Goal: Task Accomplishment & Management: Use online tool/utility

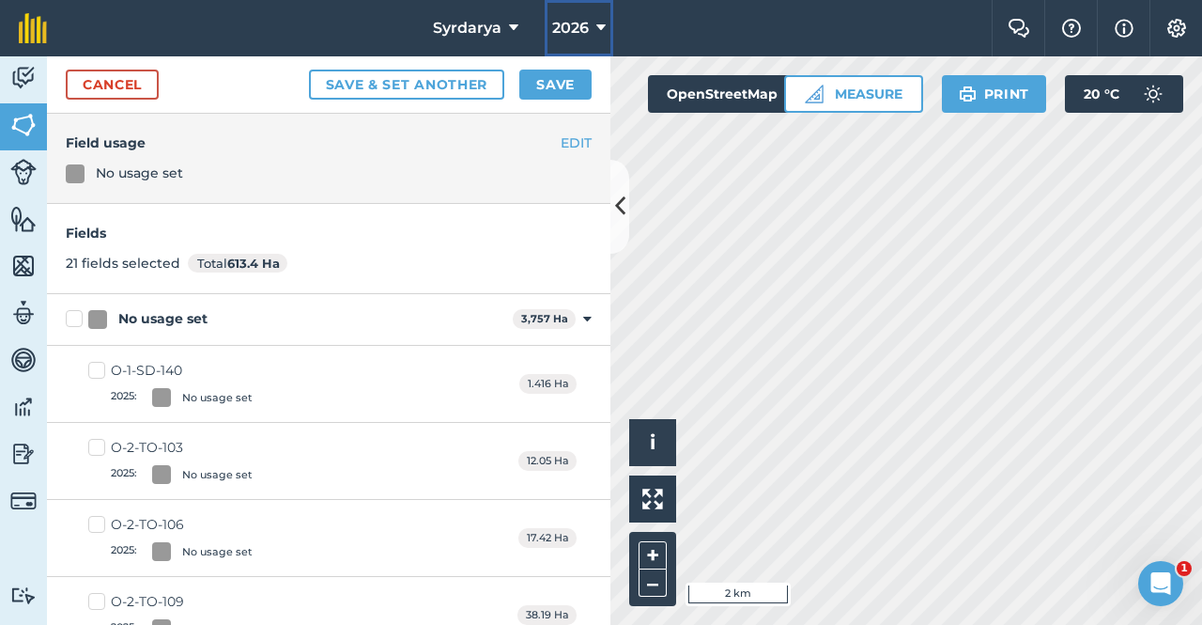
click at [572, 21] on span "2026" at bounding box center [570, 28] width 37 height 23
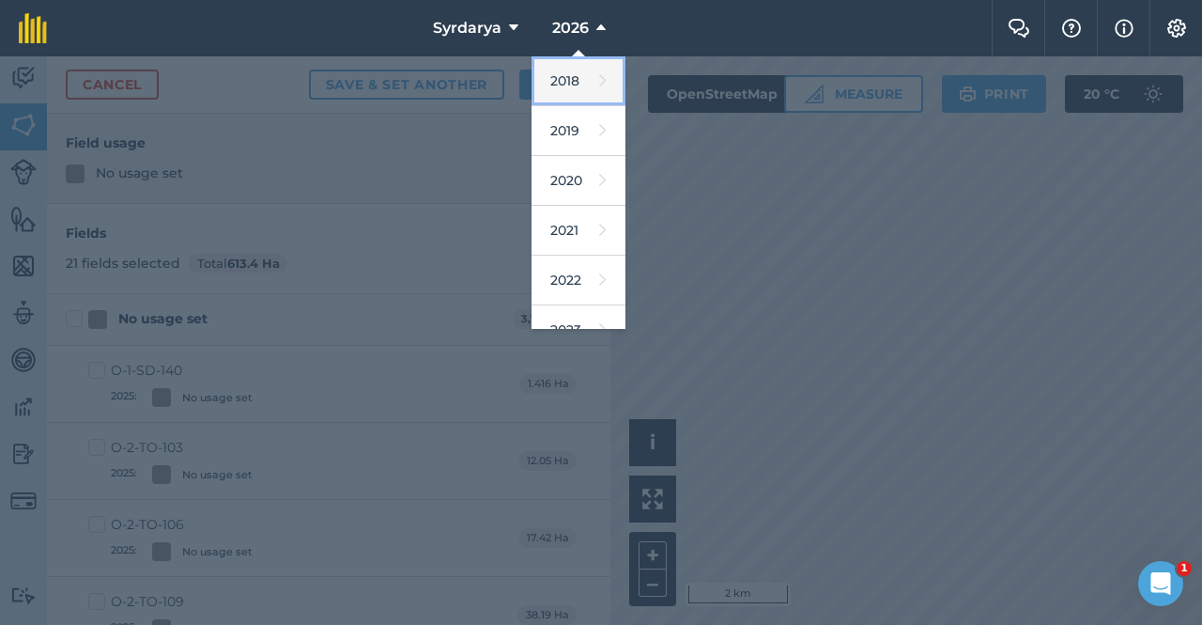
click at [564, 72] on link "2018" at bounding box center [579, 81] width 94 height 50
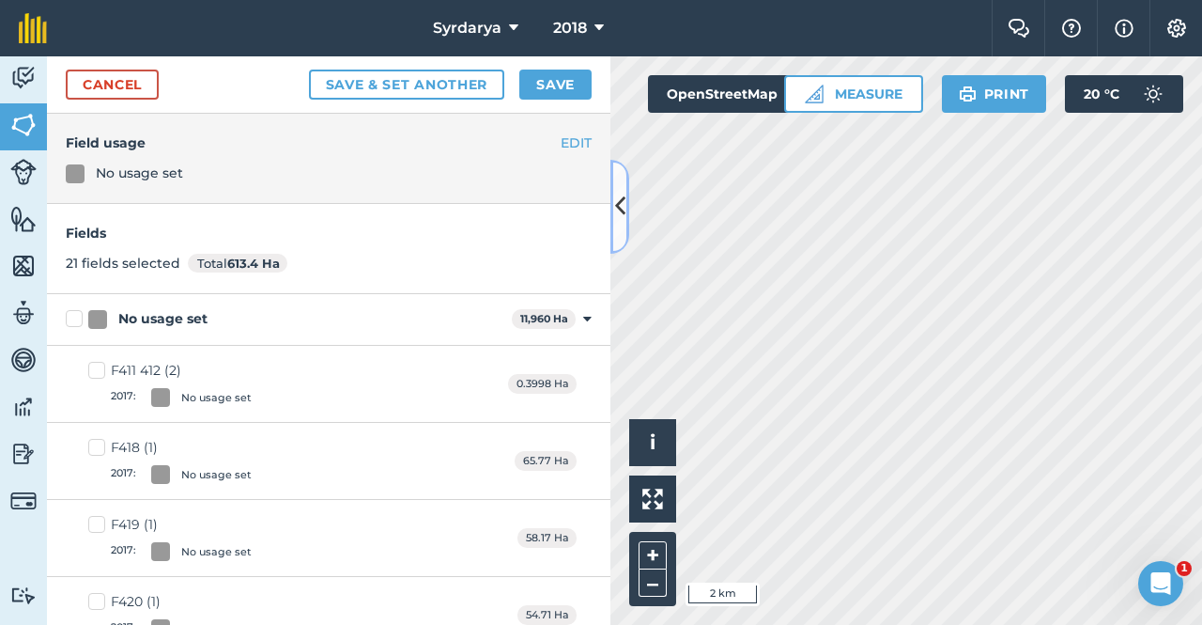
click at [613, 197] on button at bounding box center [619, 207] width 19 height 94
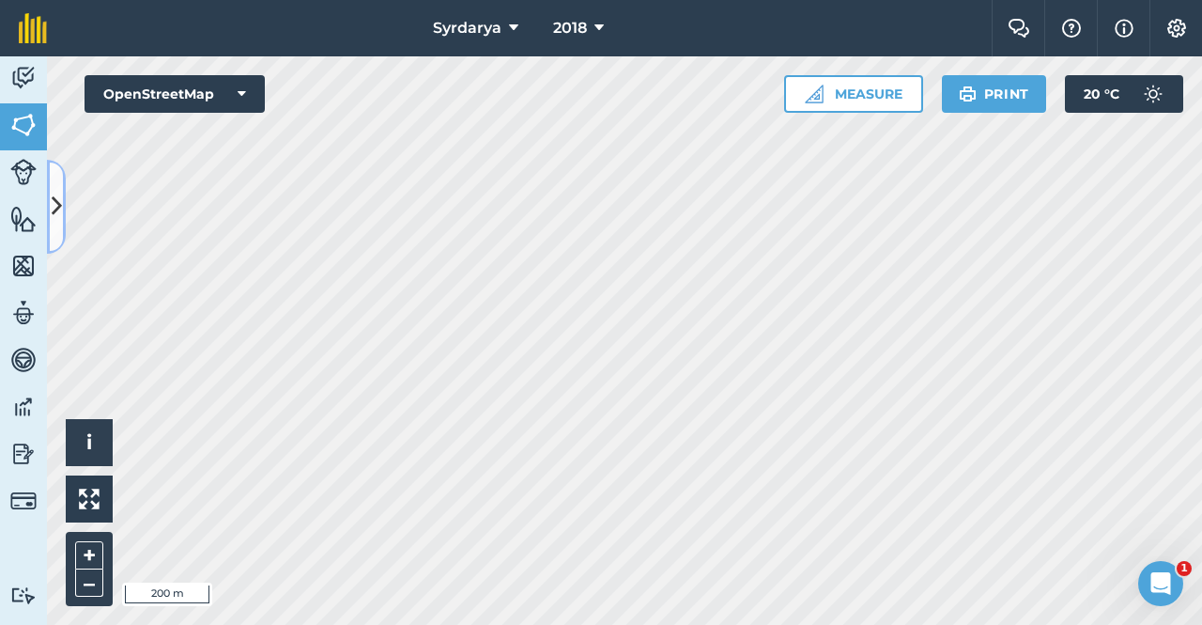
click at [56, 205] on icon at bounding box center [57, 206] width 10 height 33
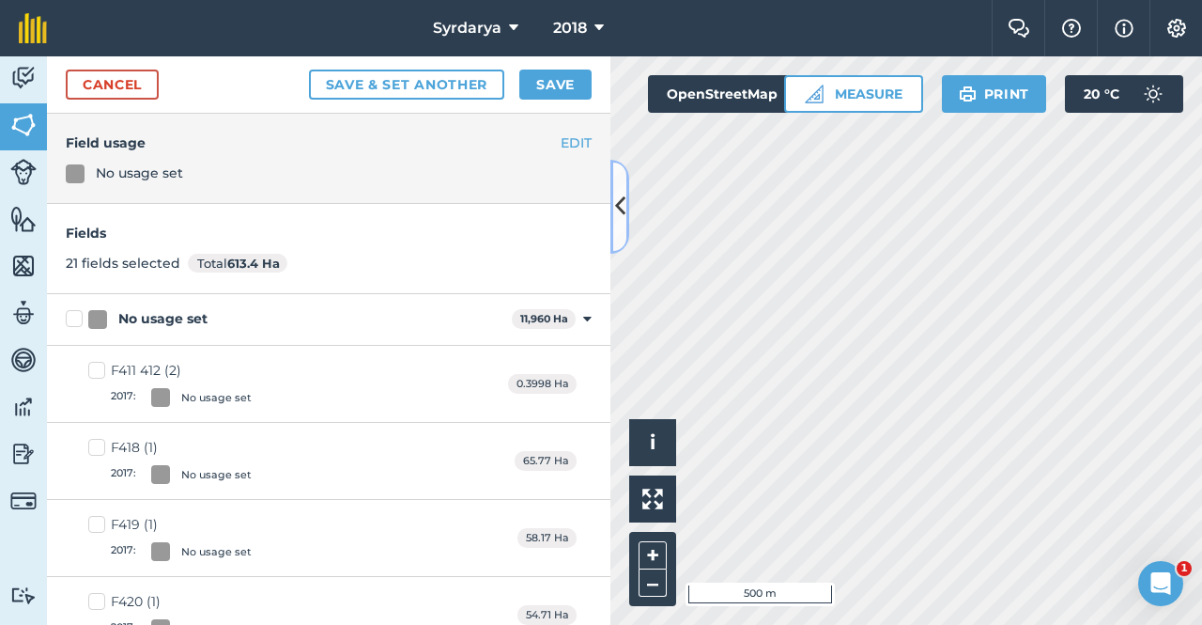
click at [616, 189] on button at bounding box center [619, 207] width 19 height 94
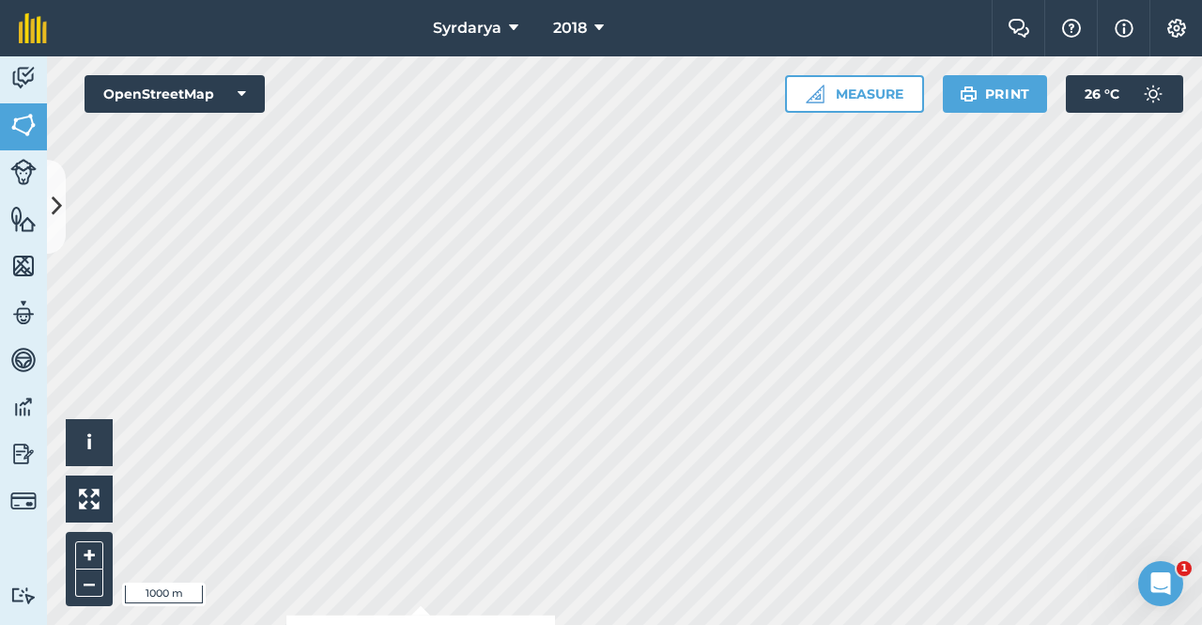
click at [489, 228] on html "Syrdarya 2018 Farm Chat Help Info Settings Syrdarya - 2018 Reproduced with the …" at bounding box center [601, 312] width 1202 height 625
click at [595, 23] on icon at bounding box center [599, 28] width 9 height 23
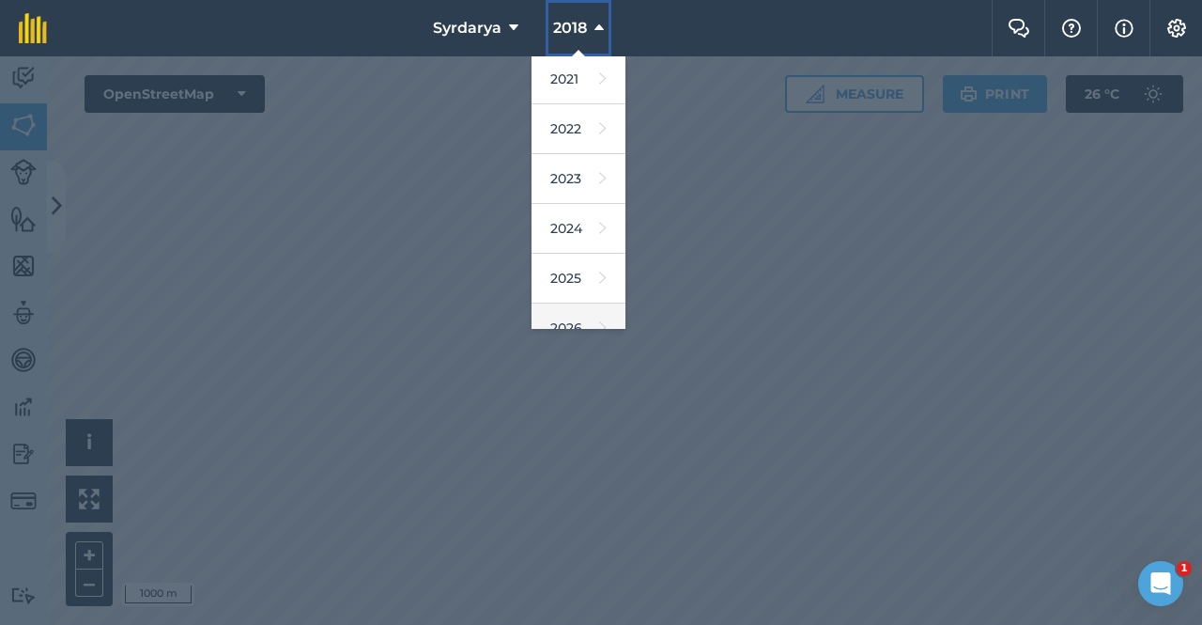
scroll to position [225, 0]
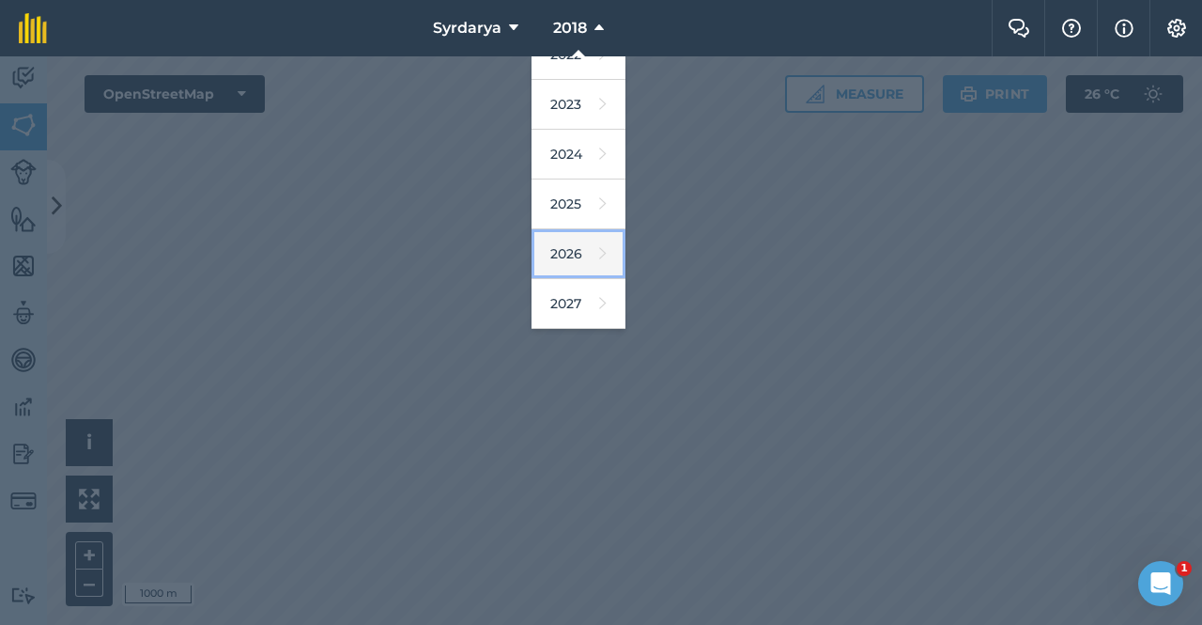
click at [561, 228] on link "2026" at bounding box center [579, 254] width 94 height 50
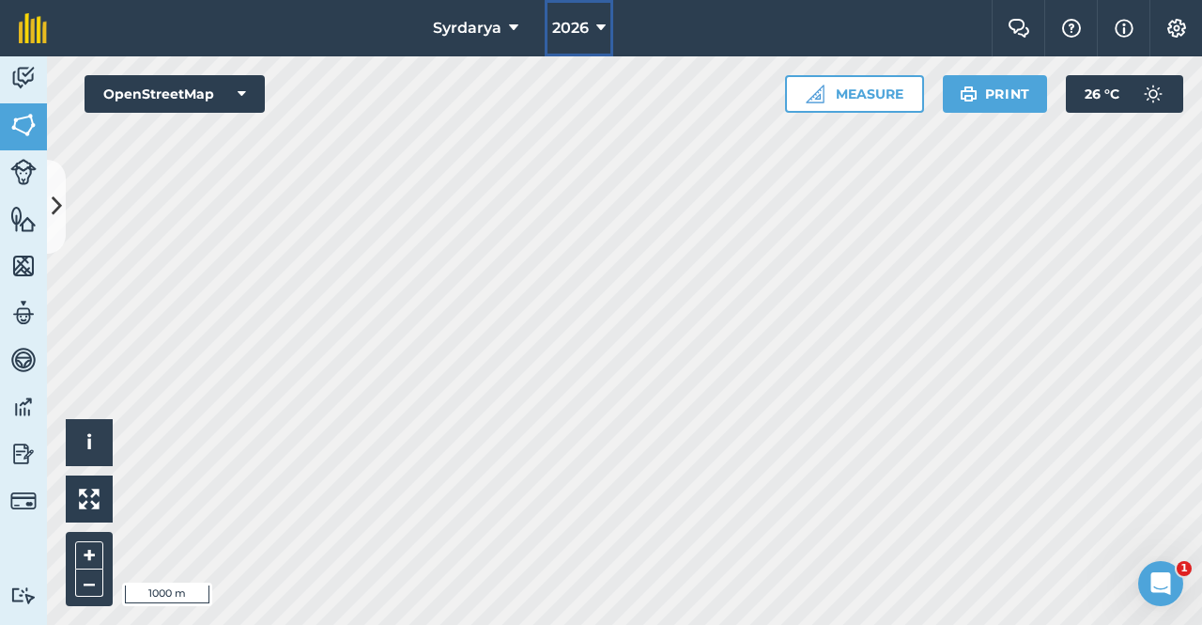
click at [601, 25] on icon at bounding box center [600, 28] width 9 height 23
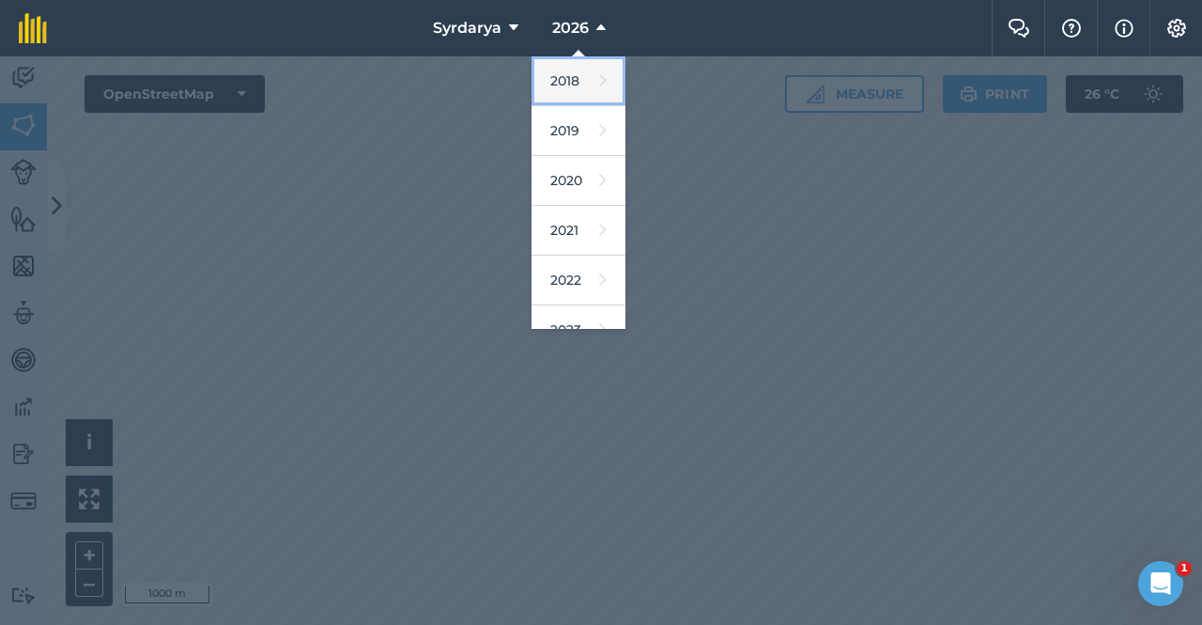
click at [580, 83] on link "2018" at bounding box center [579, 81] width 94 height 50
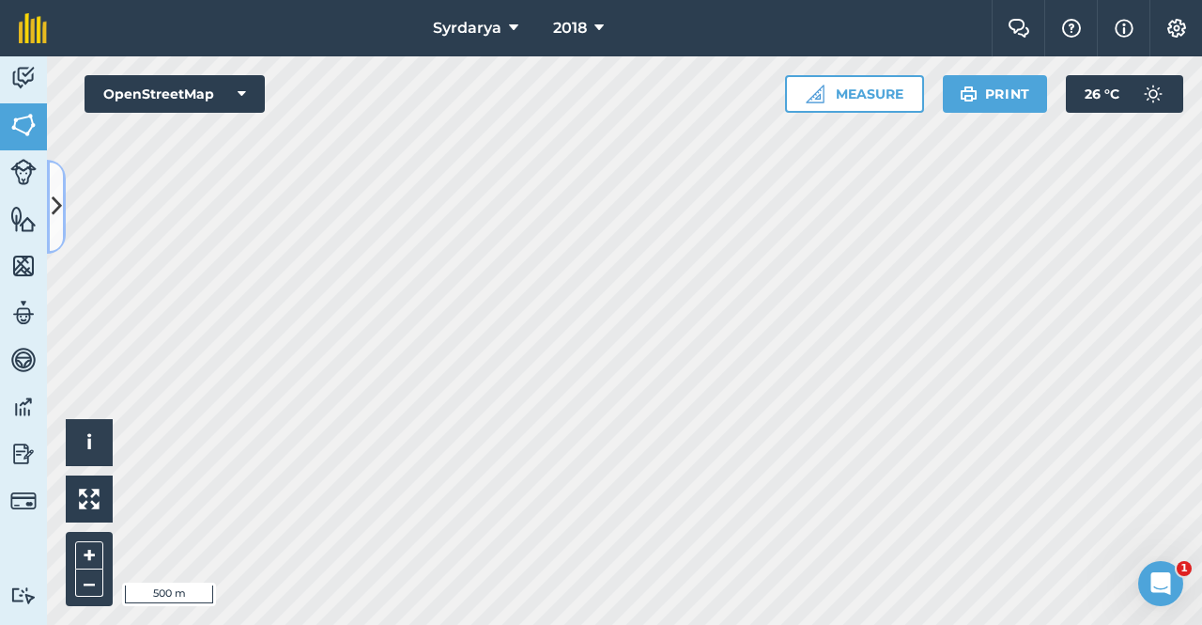
click at [57, 202] on icon at bounding box center [57, 206] width 10 height 33
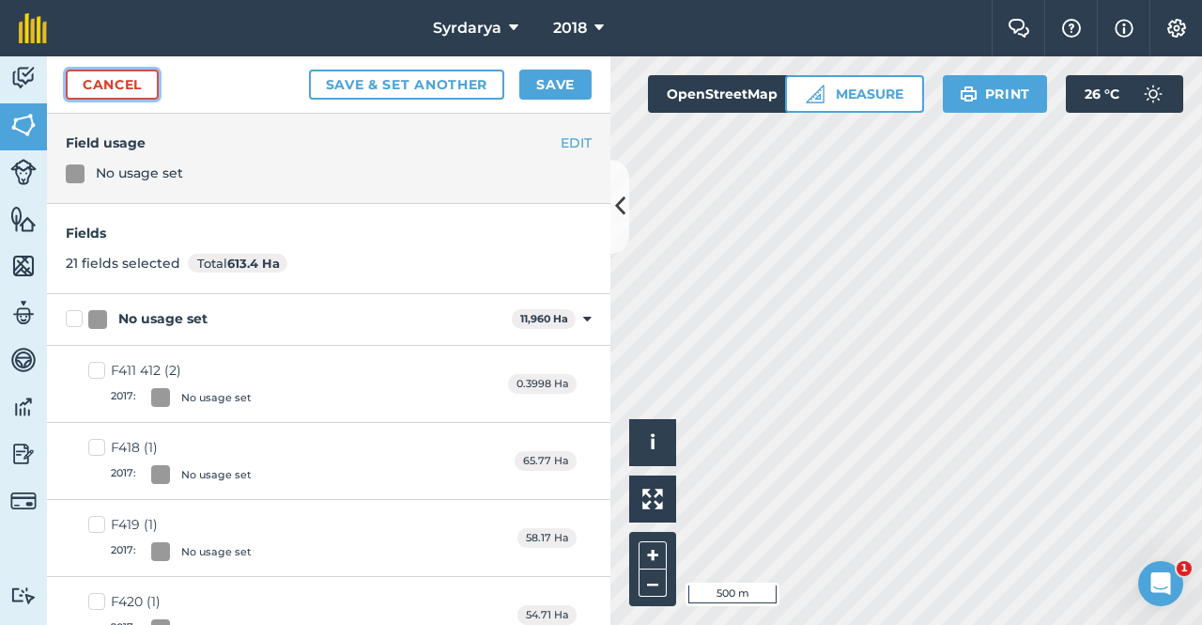
click at [135, 85] on link "Cancel" at bounding box center [112, 85] width 93 height 30
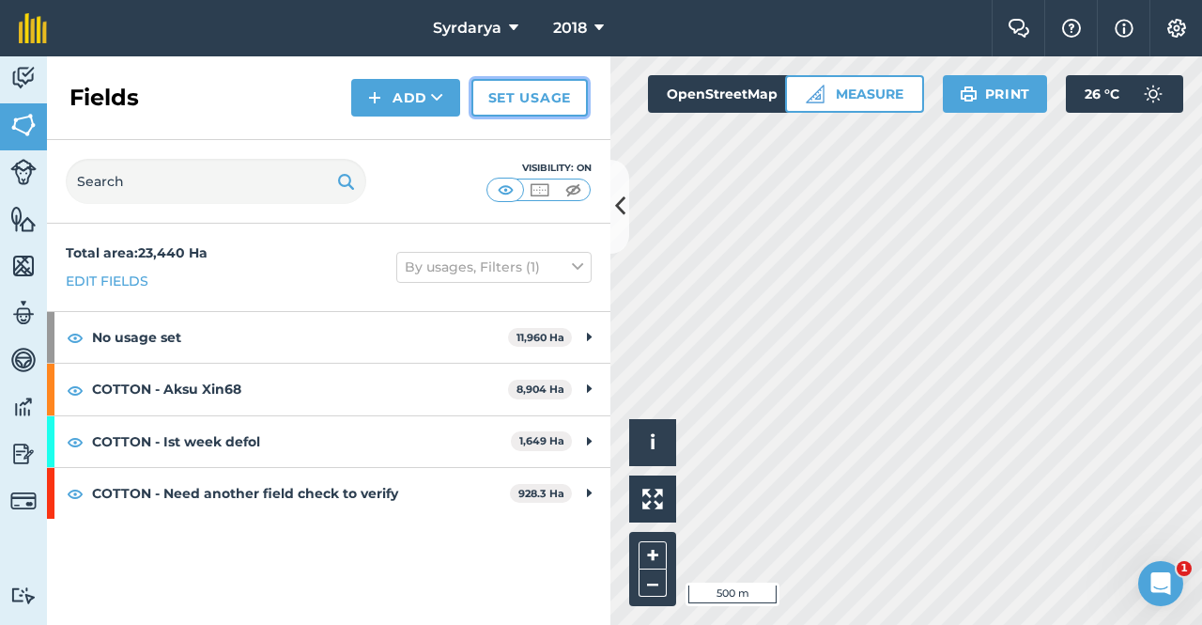
click at [526, 96] on link "Set usage" at bounding box center [529, 98] width 116 height 38
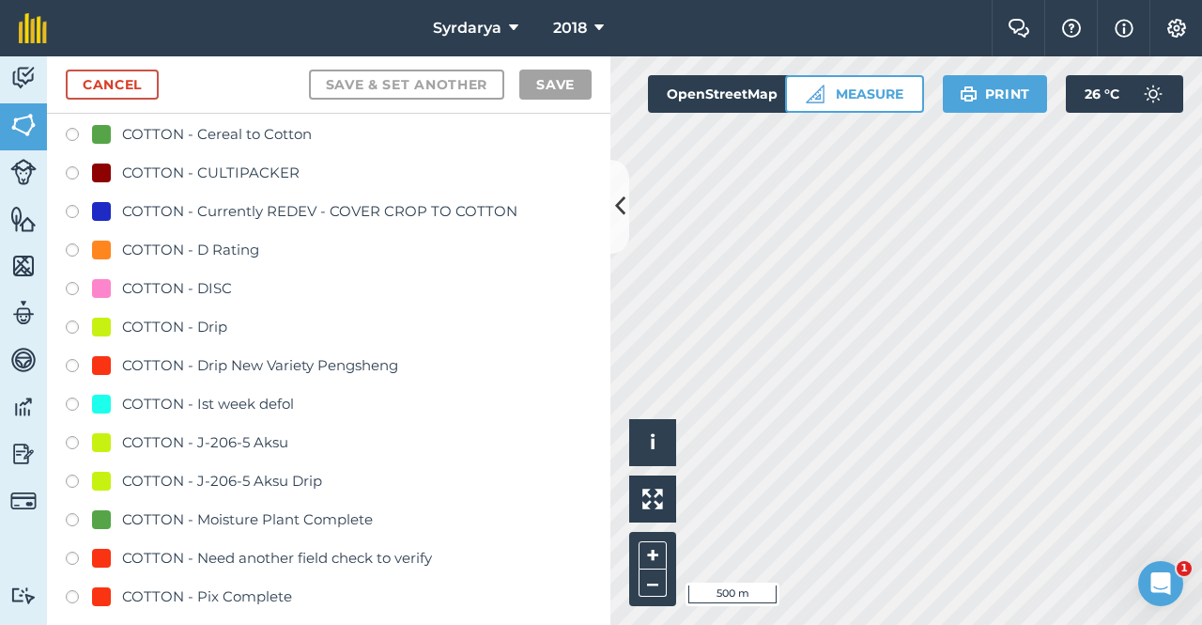
scroll to position [1221, 0]
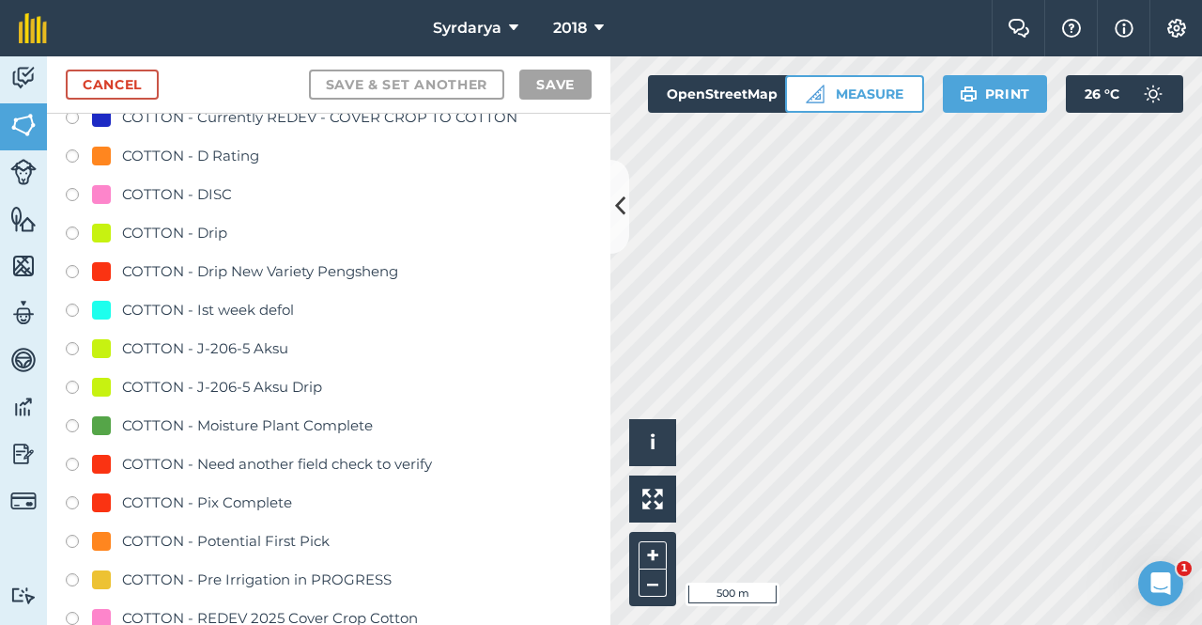
click at [72, 228] on label at bounding box center [79, 312] width 26 height 19
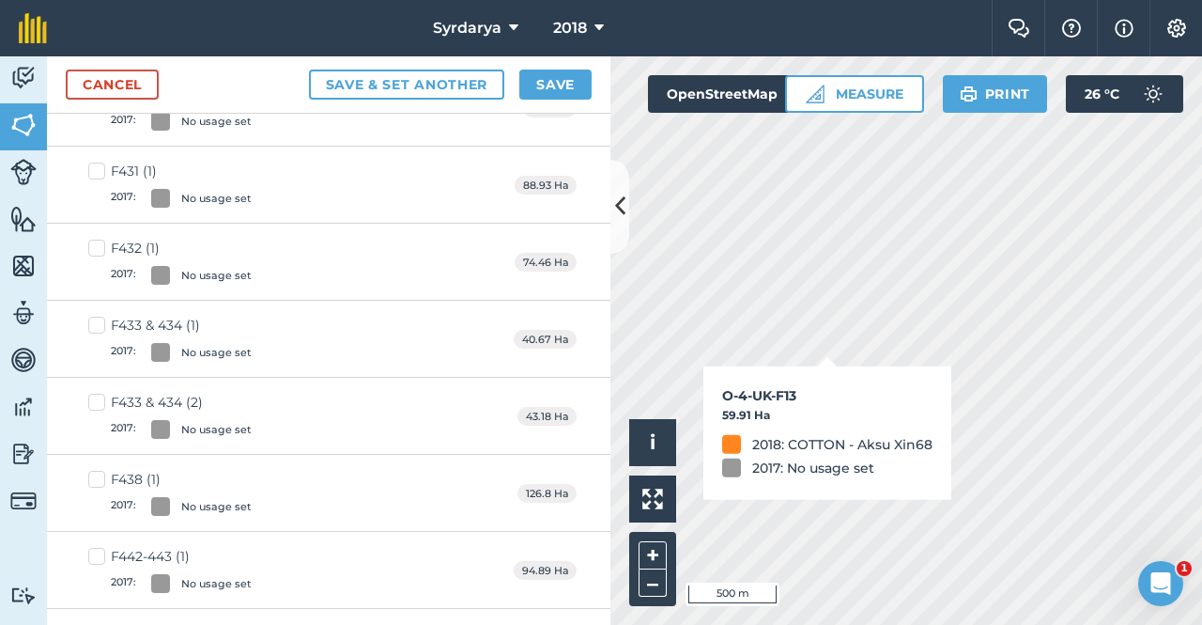
checkbox input "true"
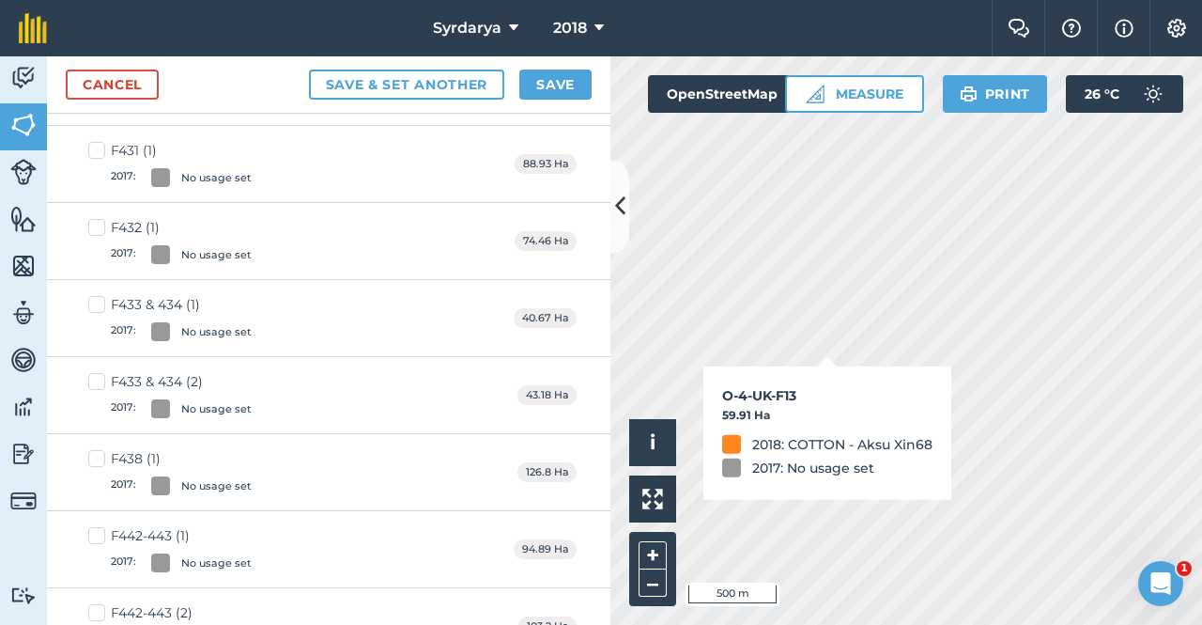
scroll to position [1200, 0]
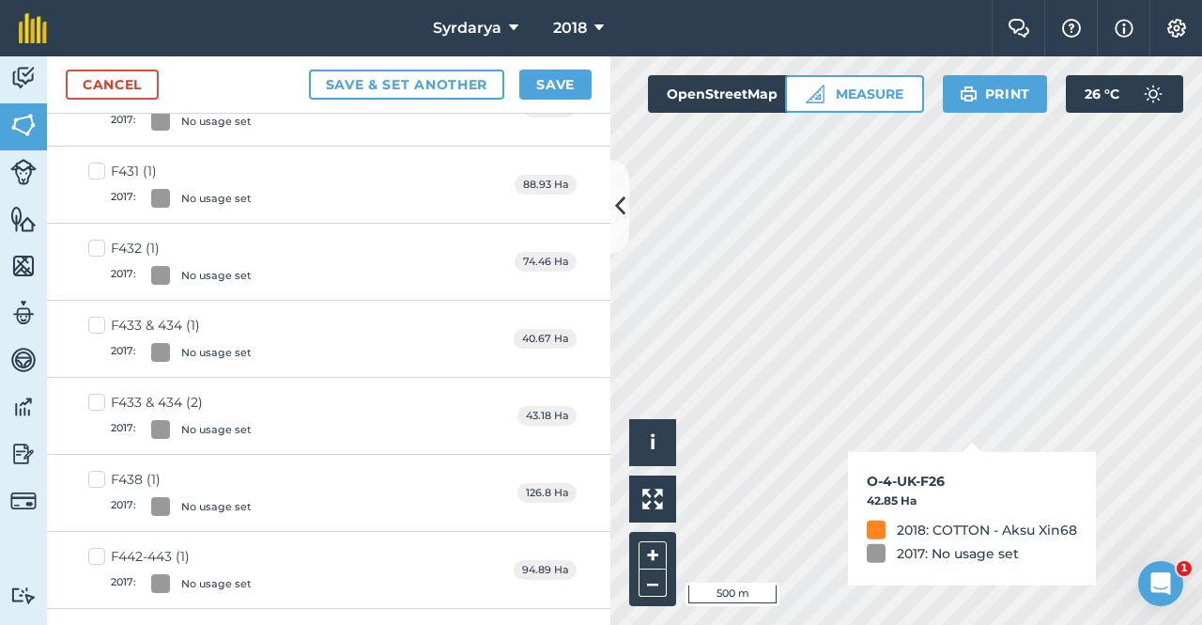
checkbox input "true"
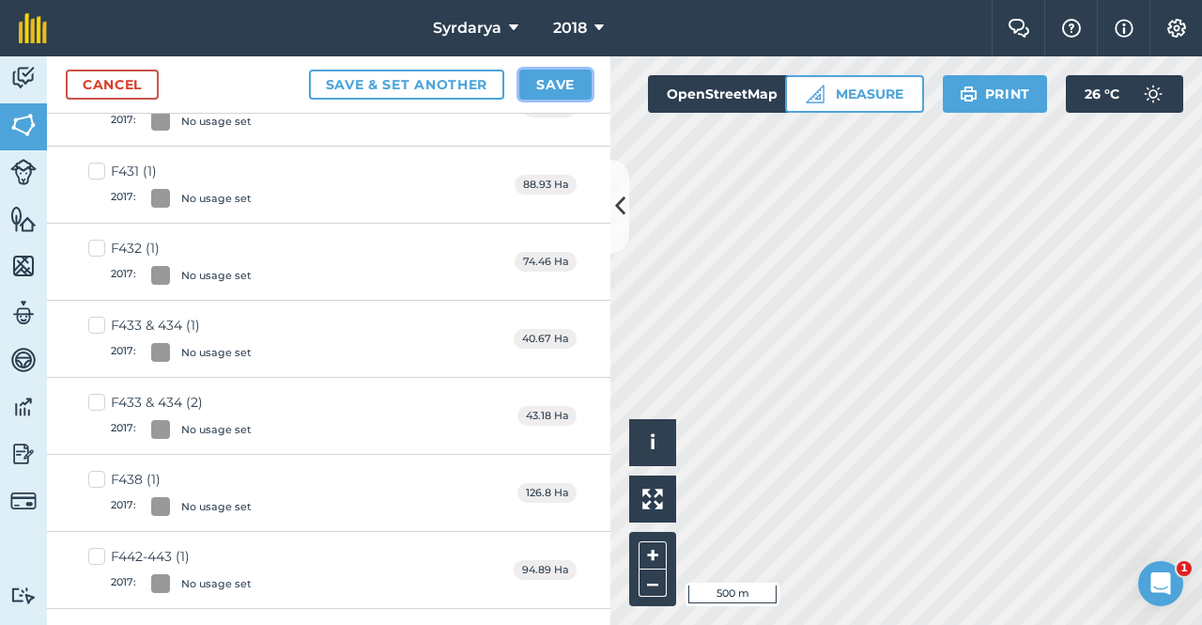
click at [566, 80] on button "Save" at bounding box center [555, 85] width 72 height 30
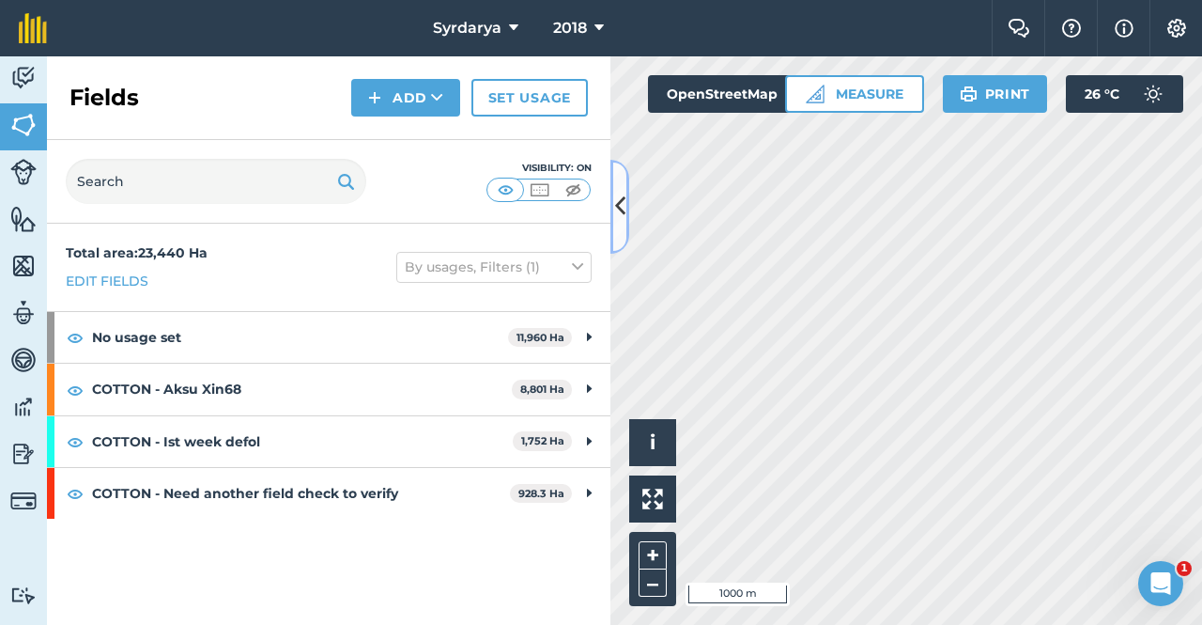
click at [617, 206] on icon at bounding box center [620, 206] width 10 height 33
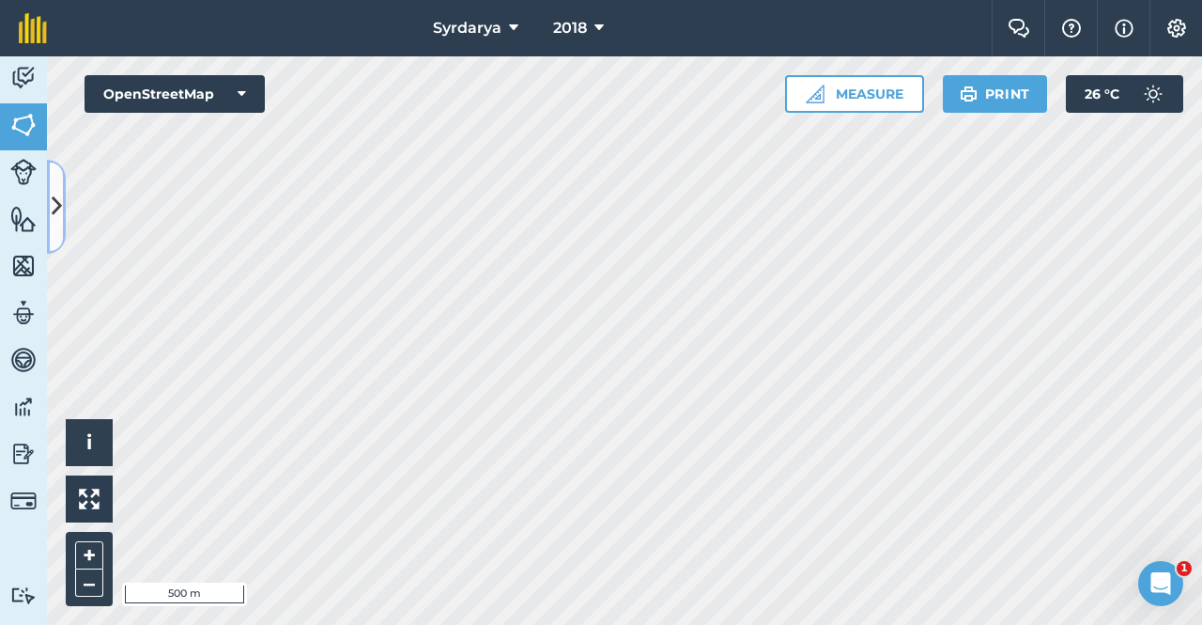
click at [52, 199] on icon at bounding box center [57, 206] width 10 height 33
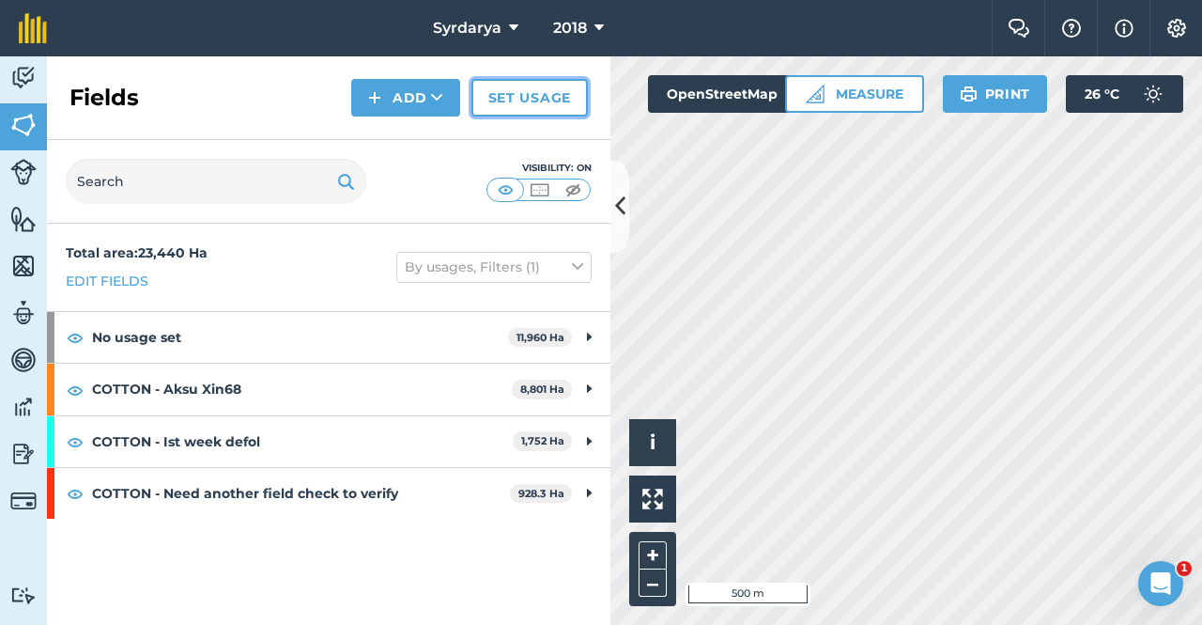
click at [519, 100] on link "Set usage" at bounding box center [529, 98] width 116 height 38
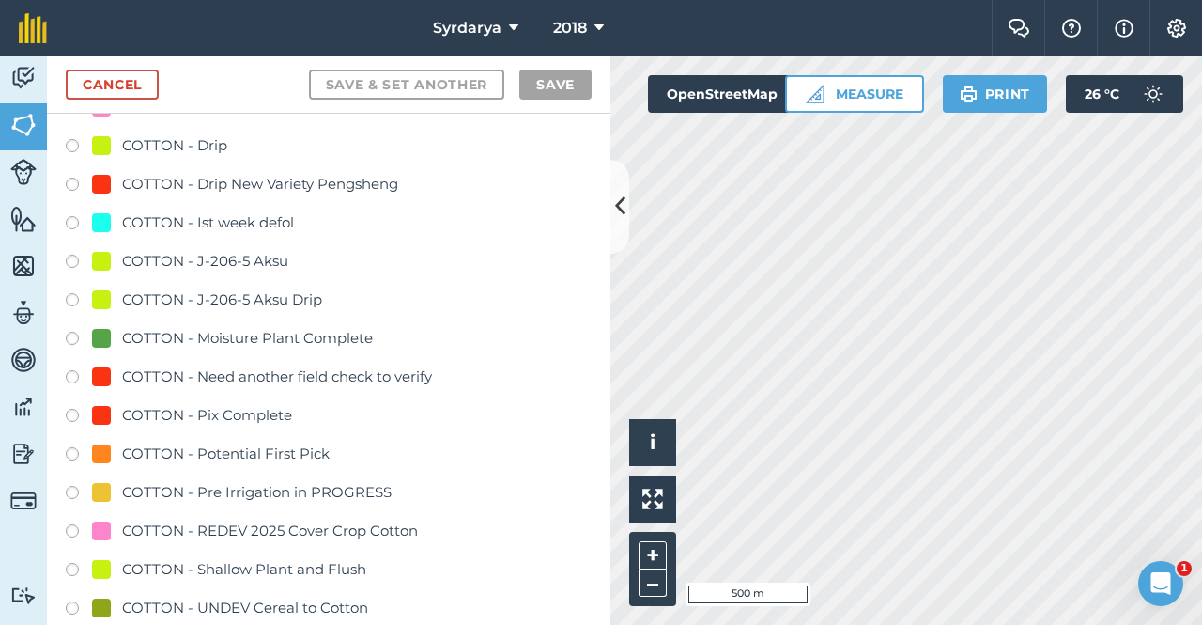
scroll to position [1221, 0]
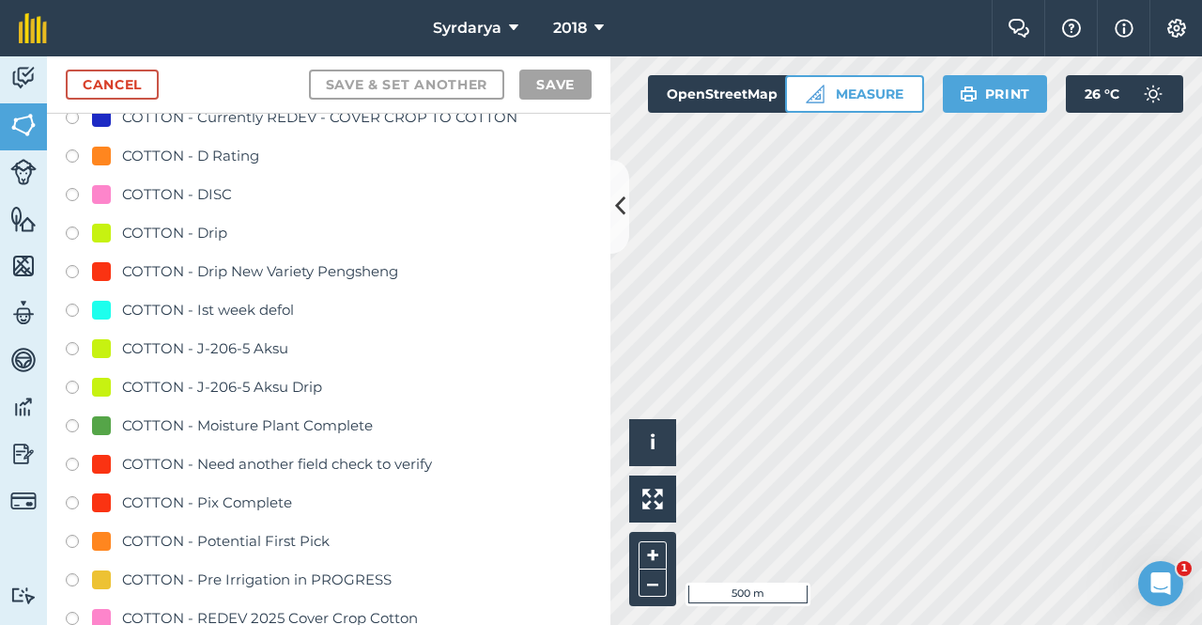
click at [72, 228] on label at bounding box center [79, 312] width 26 height 19
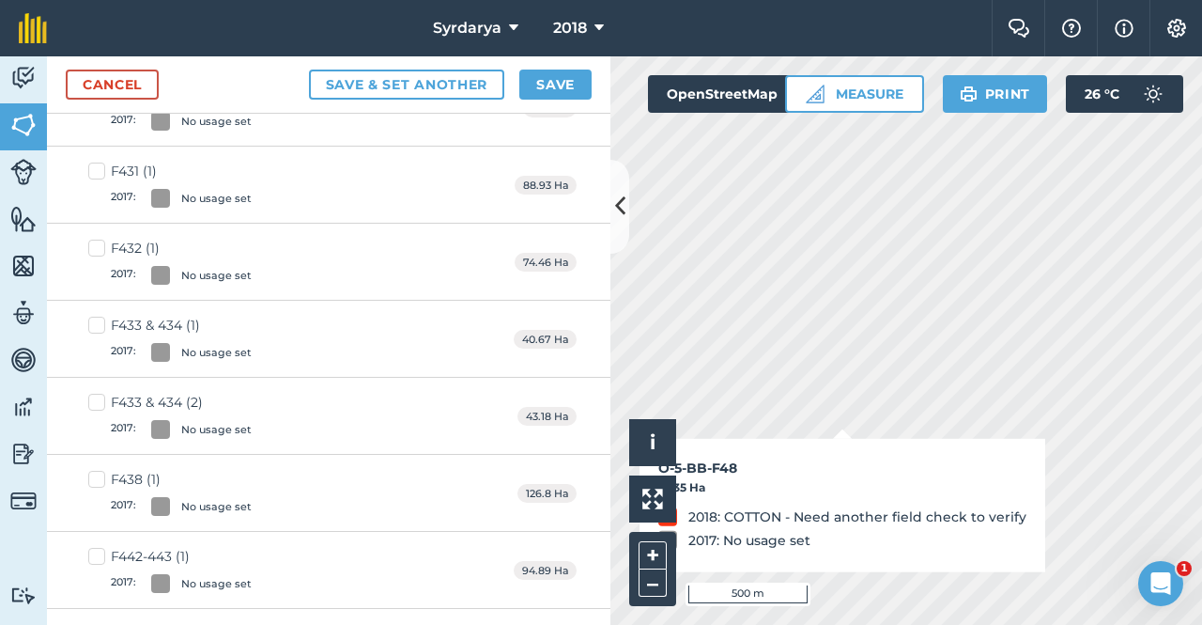
checkbox input "true"
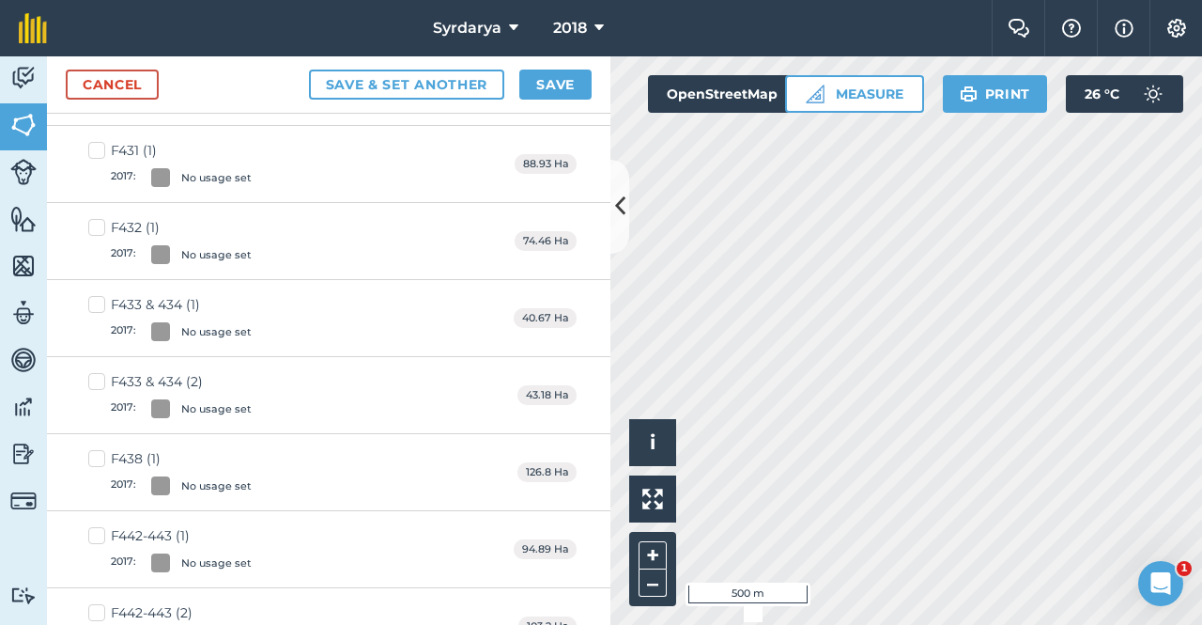
scroll to position [1200, 0]
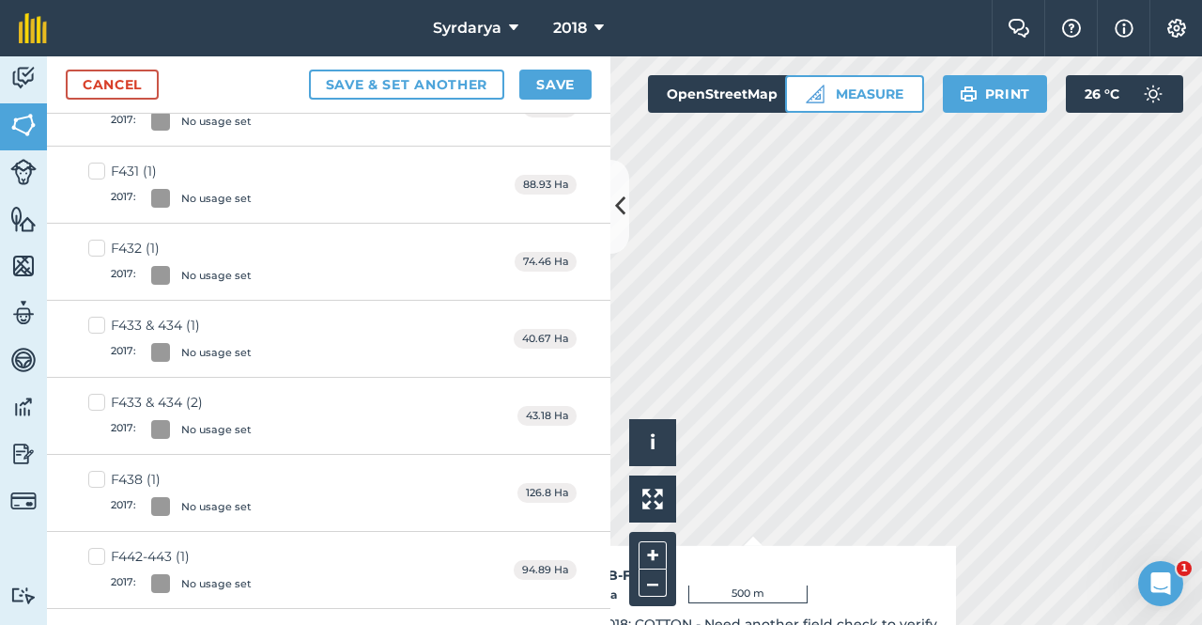
checkbox input "true"
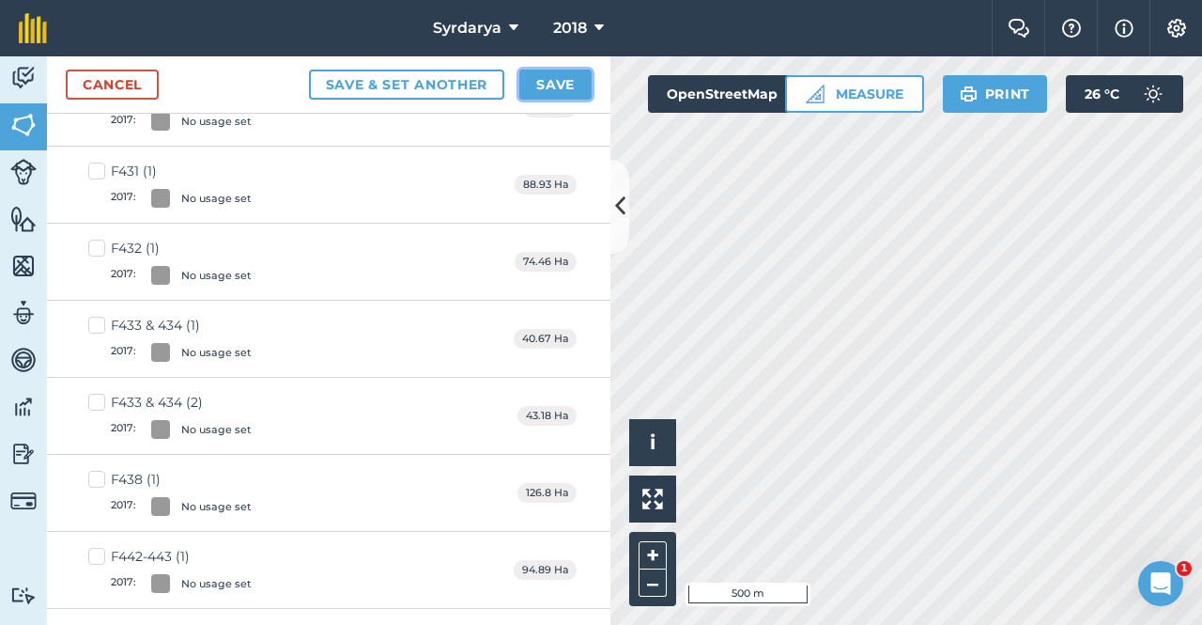
click at [558, 73] on button "Save" at bounding box center [555, 85] width 72 height 30
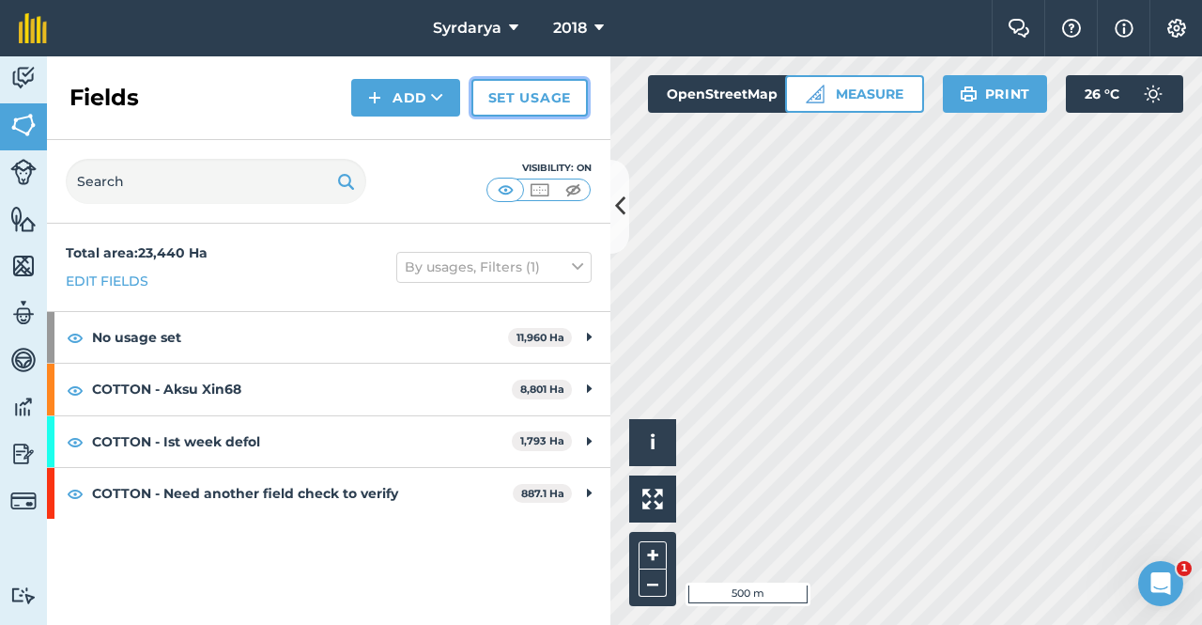
click at [563, 94] on link "Set usage" at bounding box center [529, 98] width 116 height 38
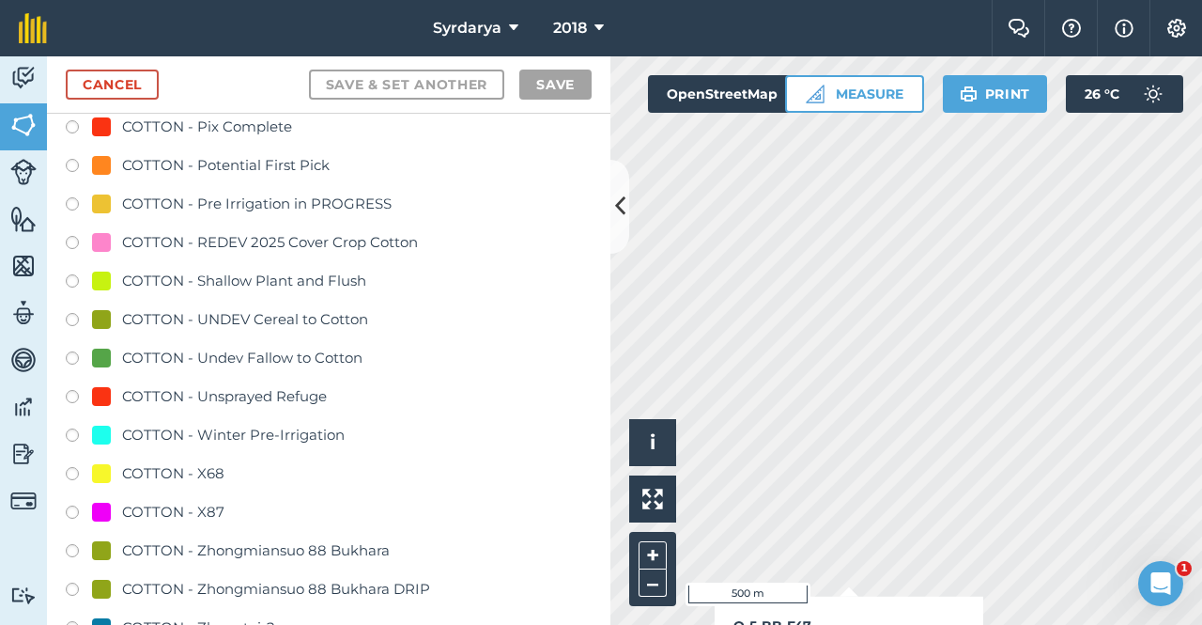
scroll to position [1221, 0]
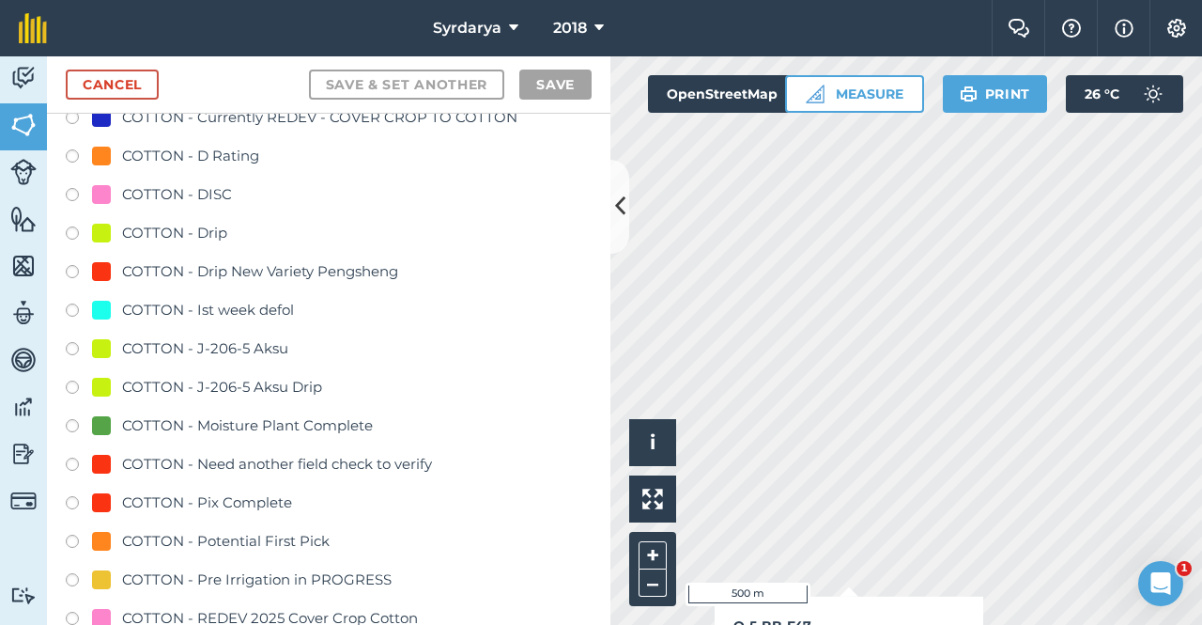
click at [70, 228] on label at bounding box center [79, 466] width 26 height 19
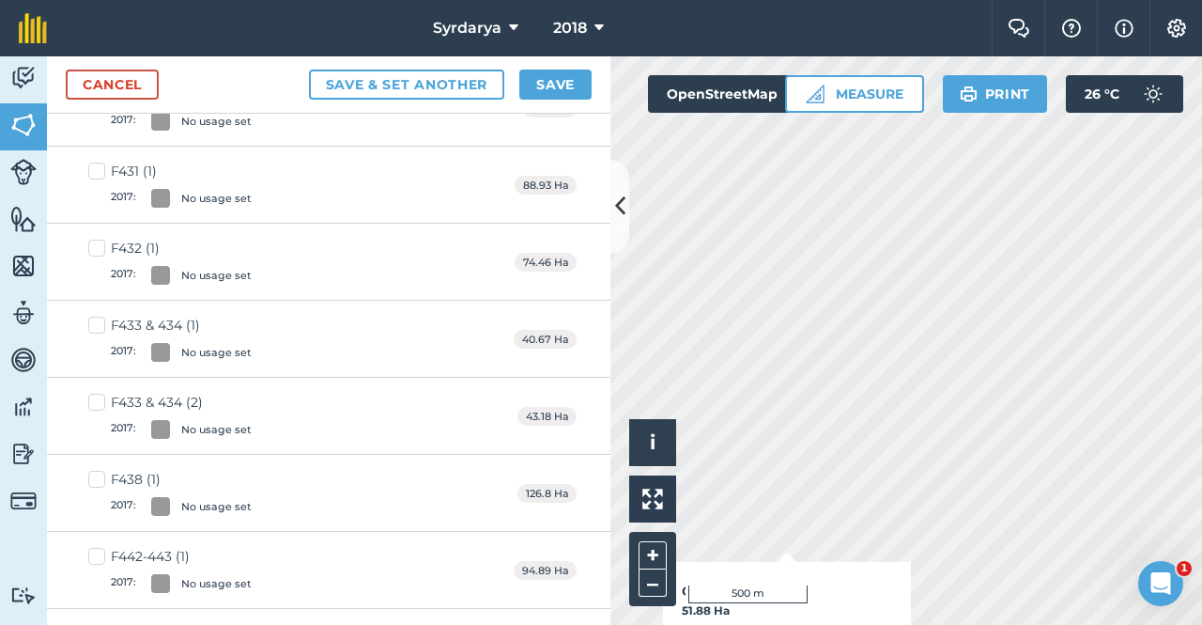
checkbox input "true"
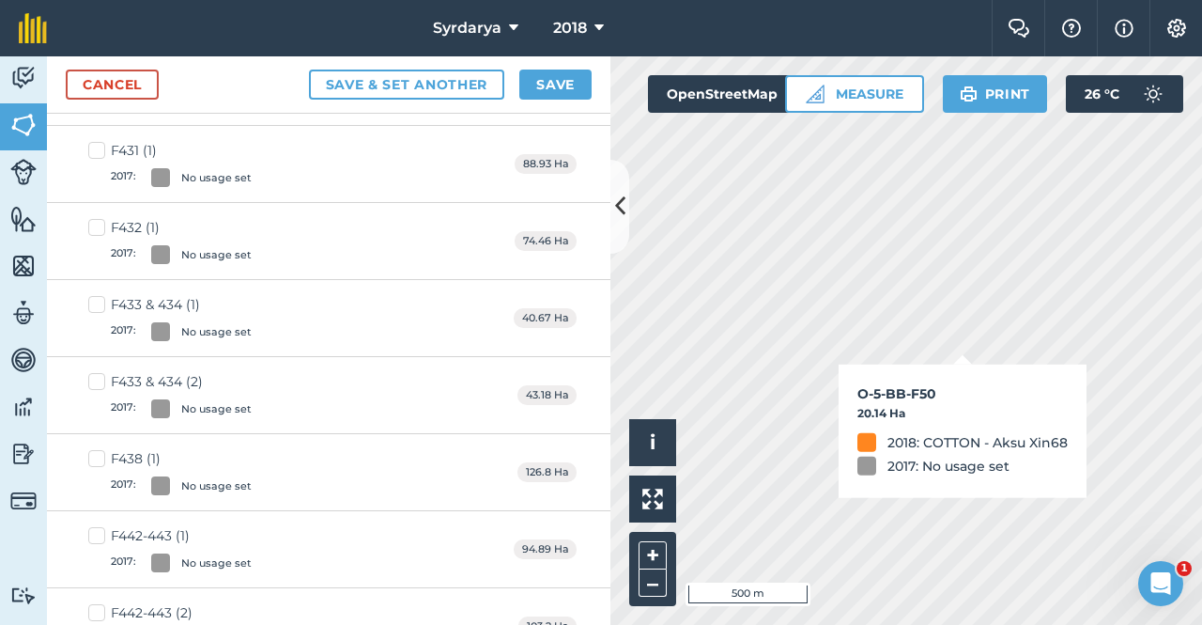
scroll to position [1200, 0]
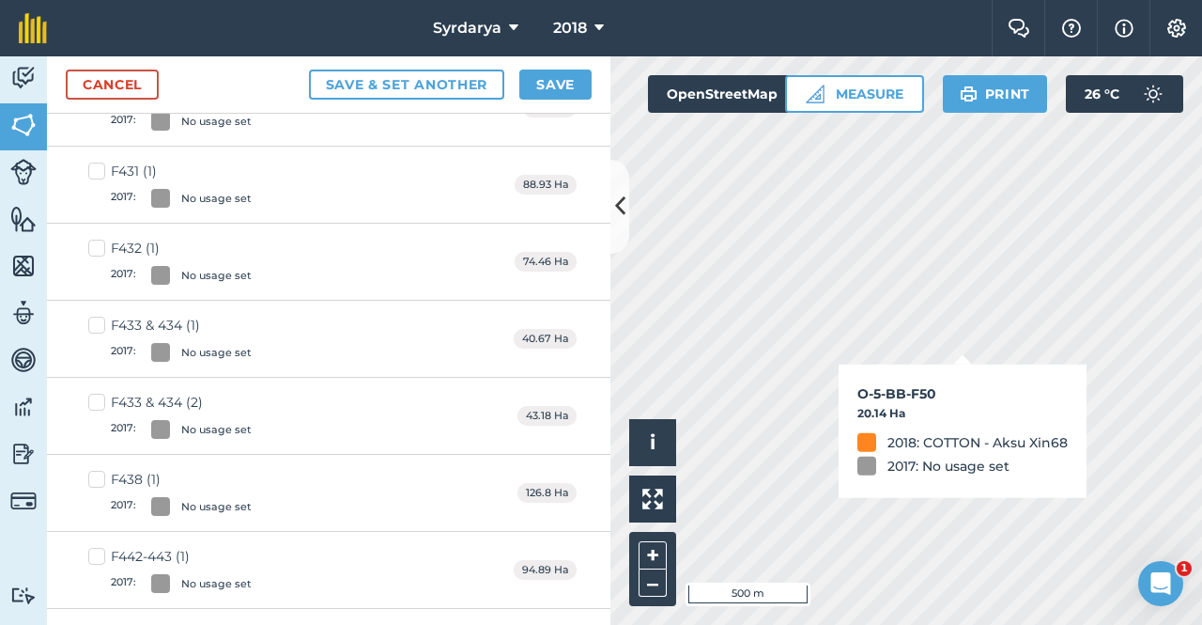
checkbox input "true"
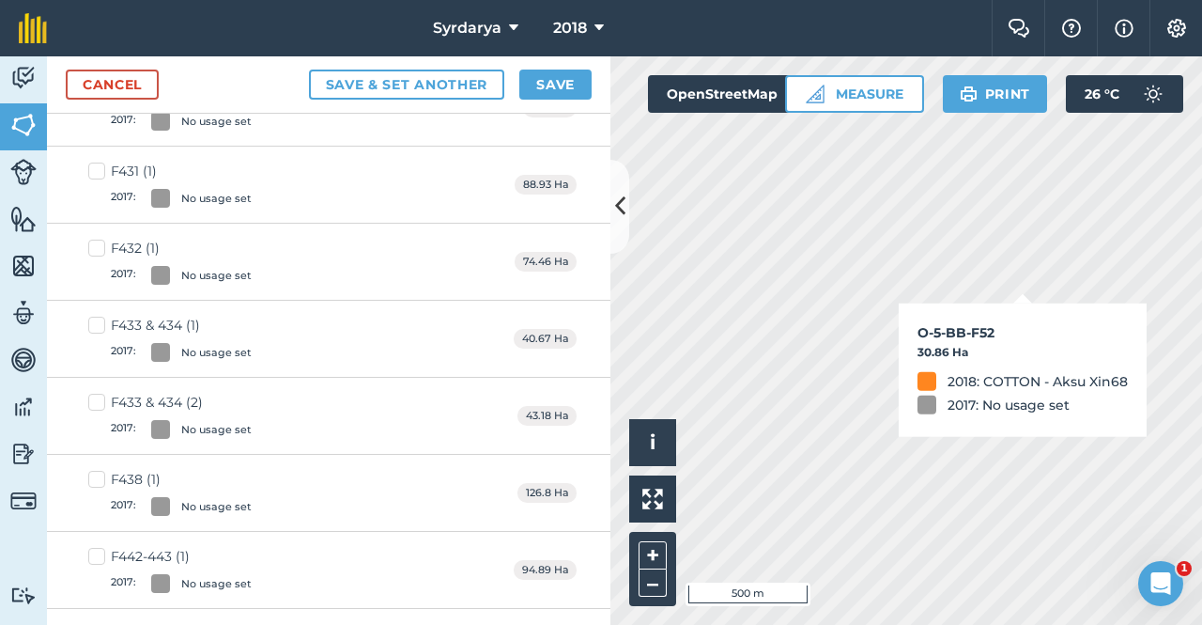
checkbox input "true"
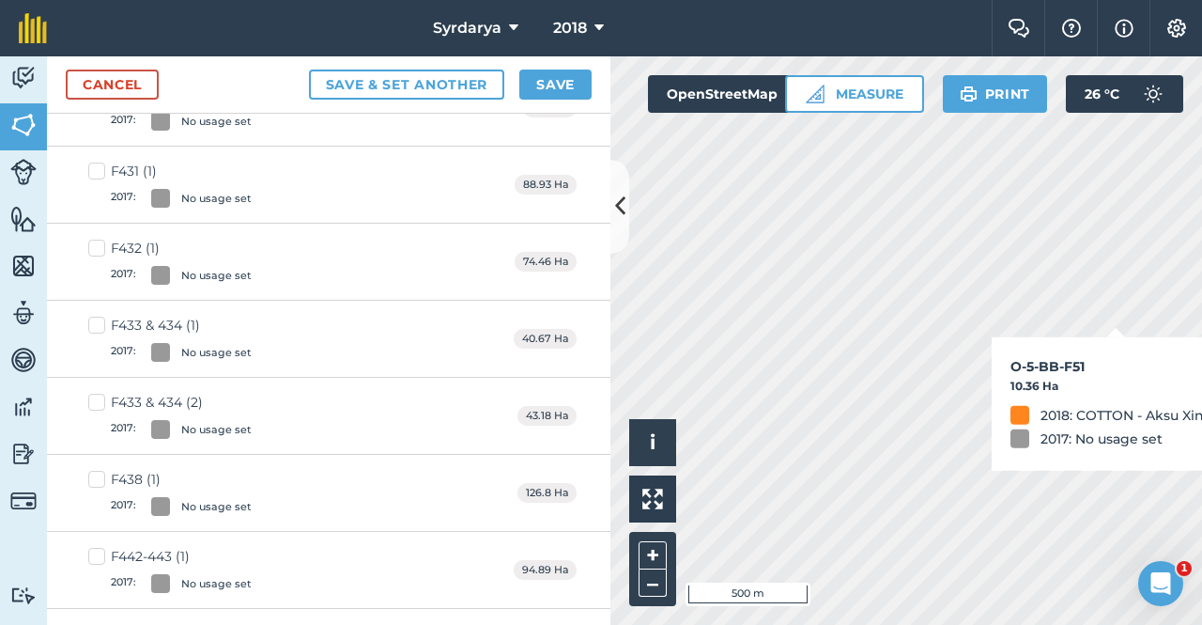
checkbox input "true"
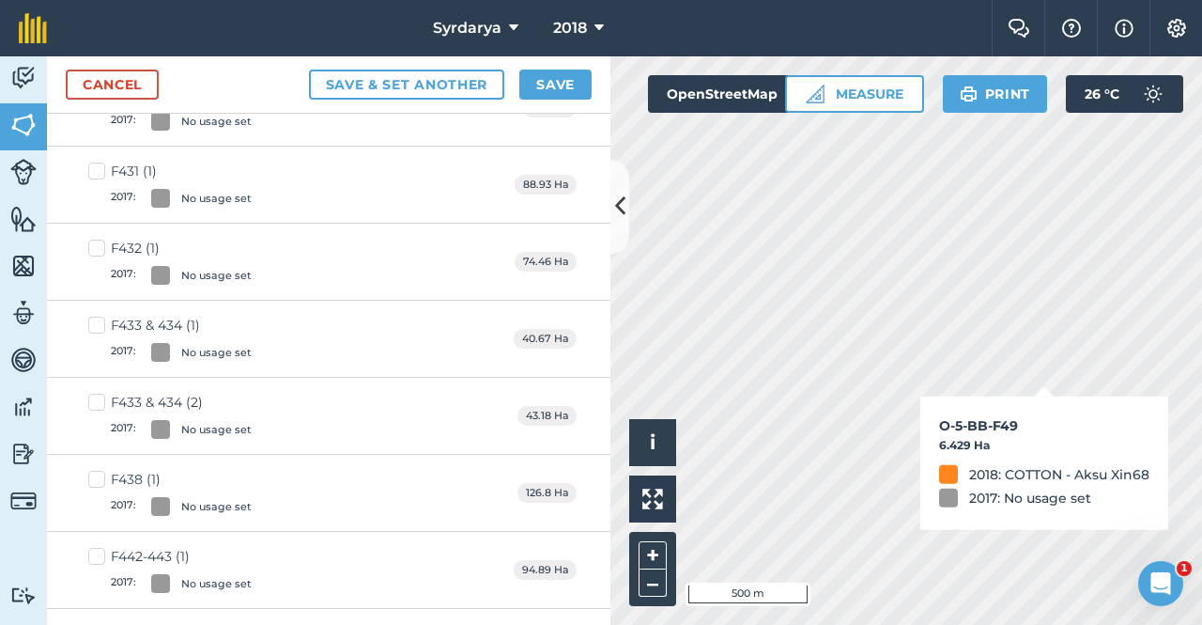
checkbox input "true"
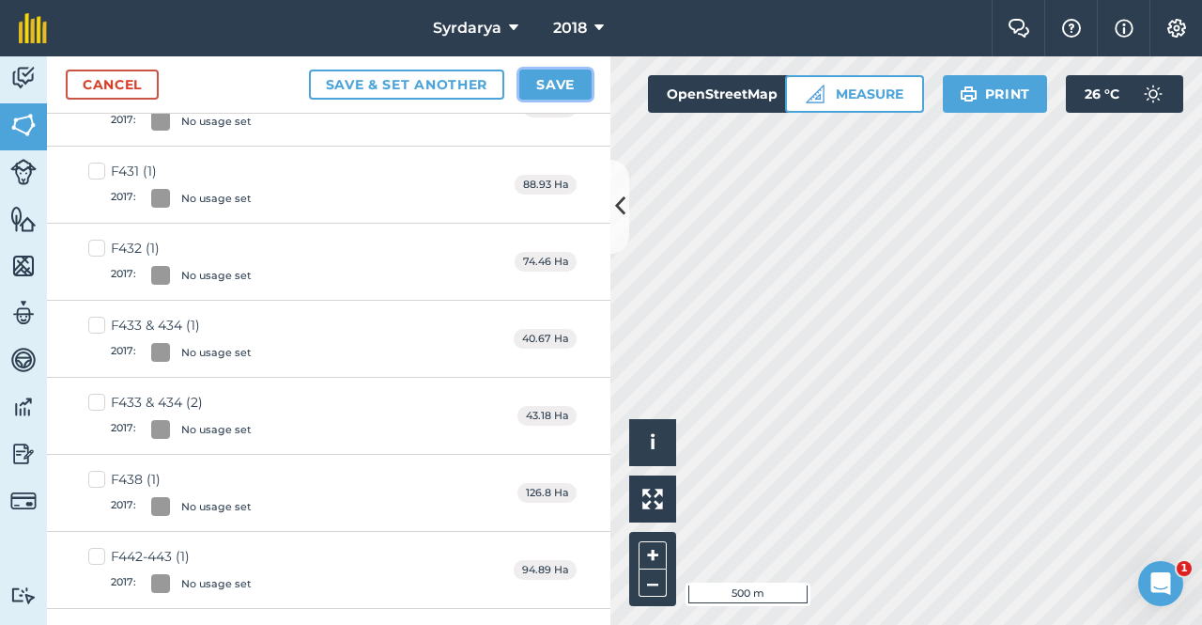
click at [544, 77] on button "Save" at bounding box center [555, 85] width 72 height 30
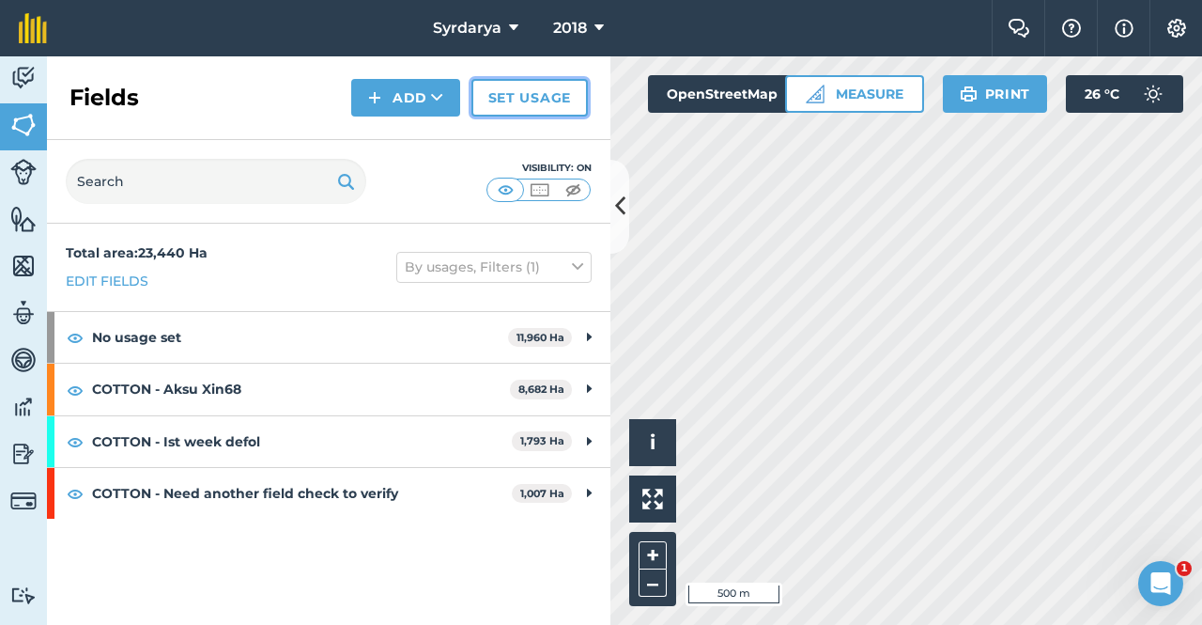
click at [518, 99] on link "Set usage" at bounding box center [529, 98] width 116 height 38
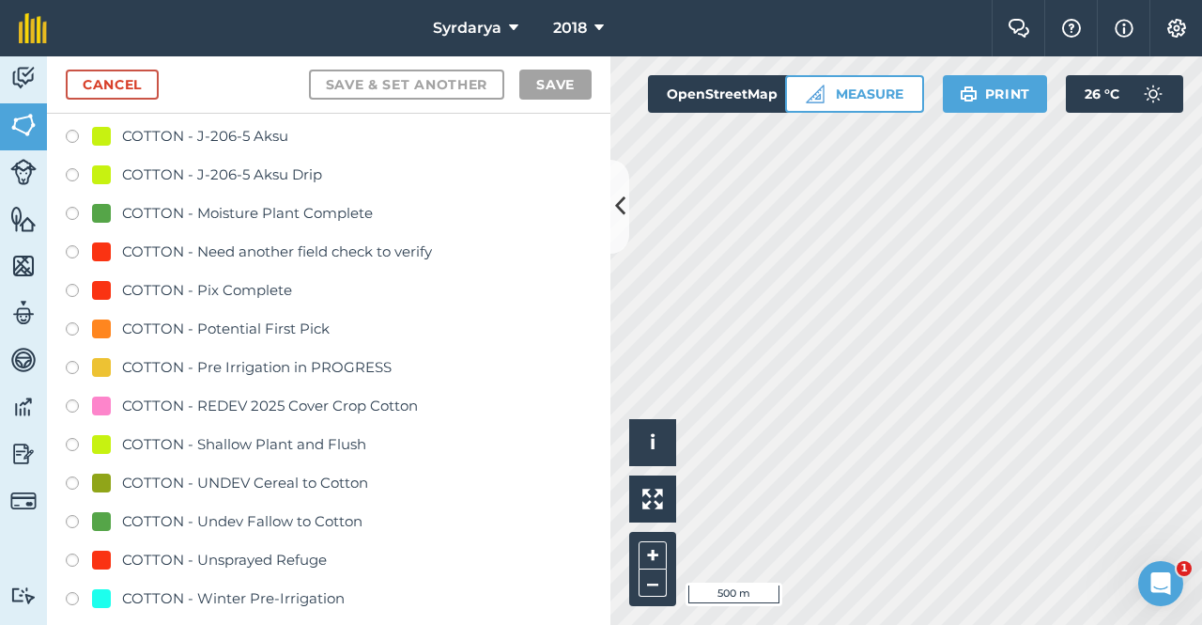
scroll to position [1409, 0]
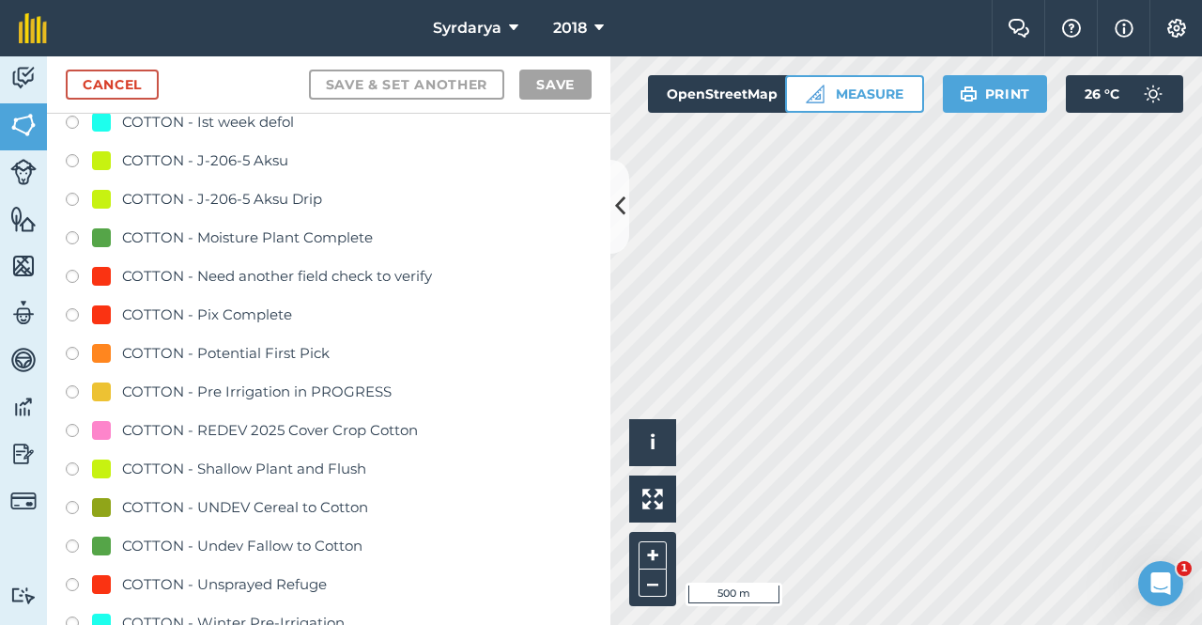
click at [73, 228] on label at bounding box center [79, 279] width 26 height 19
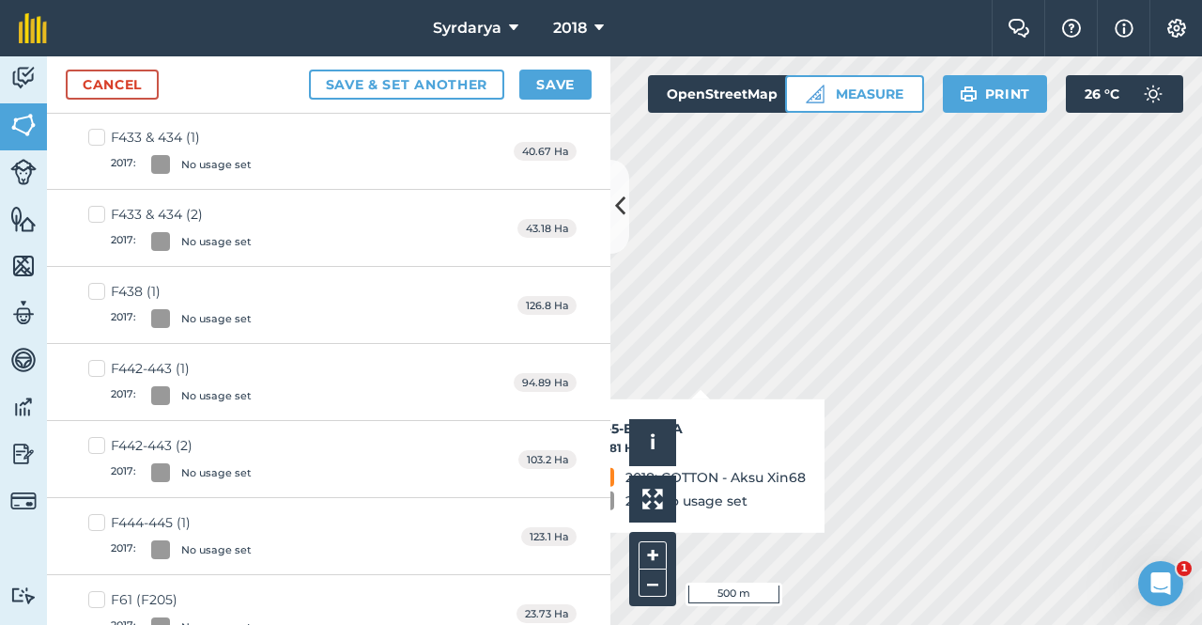
checkbox input "true"
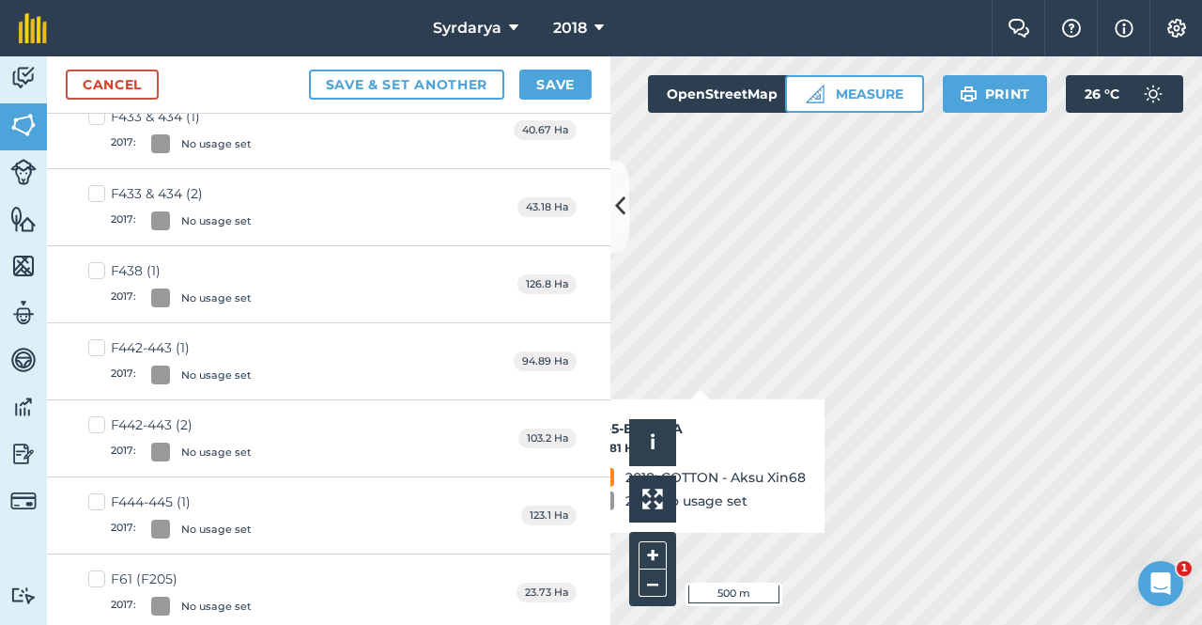
scroll to position [1388, 0]
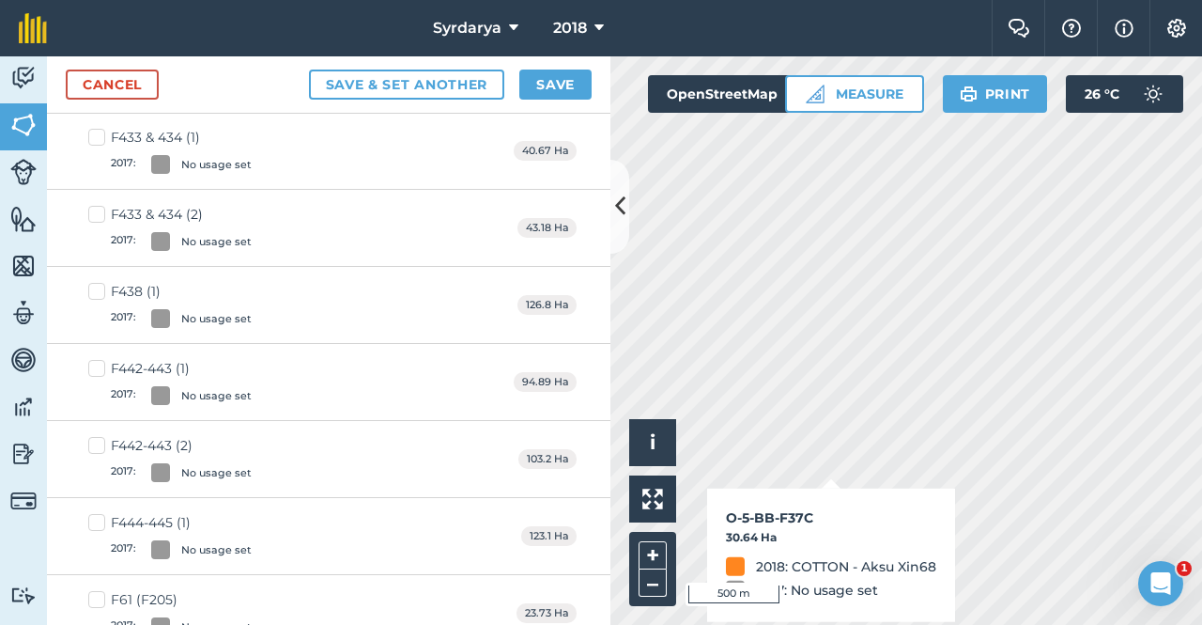
checkbox input "true"
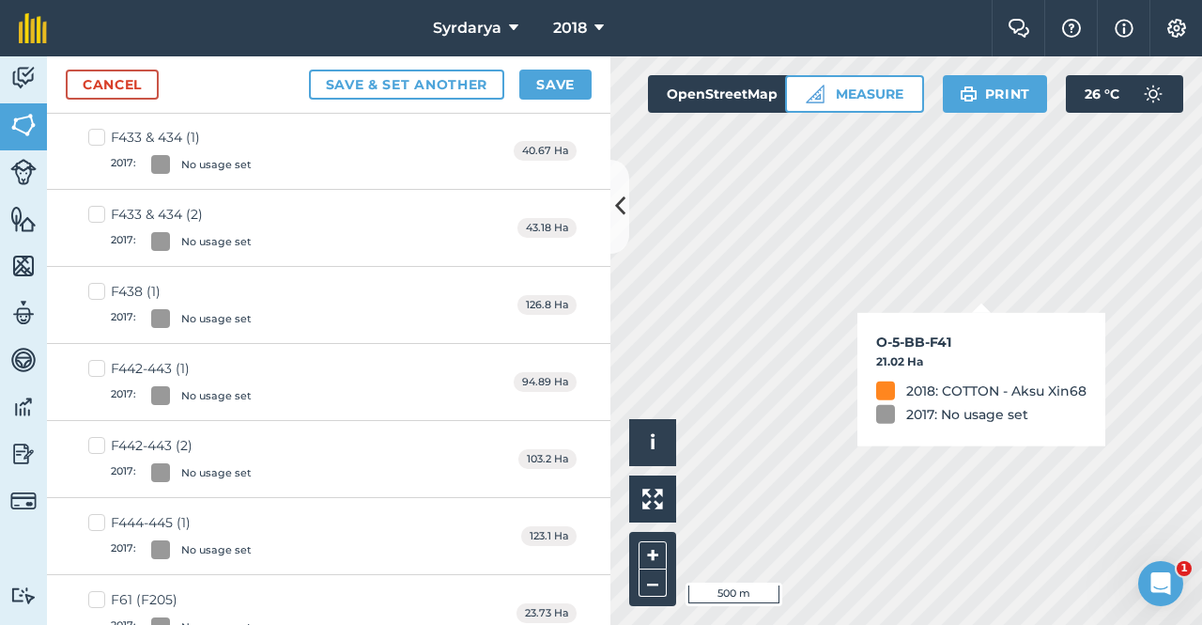
checkbox input "true"
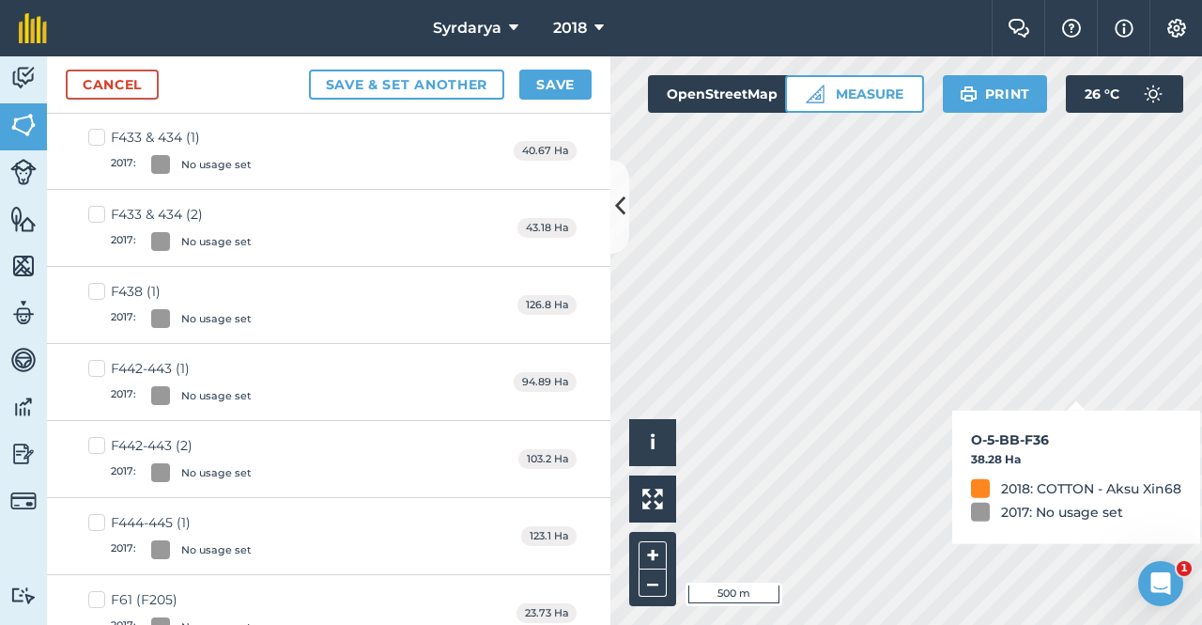
checkbox input "true"
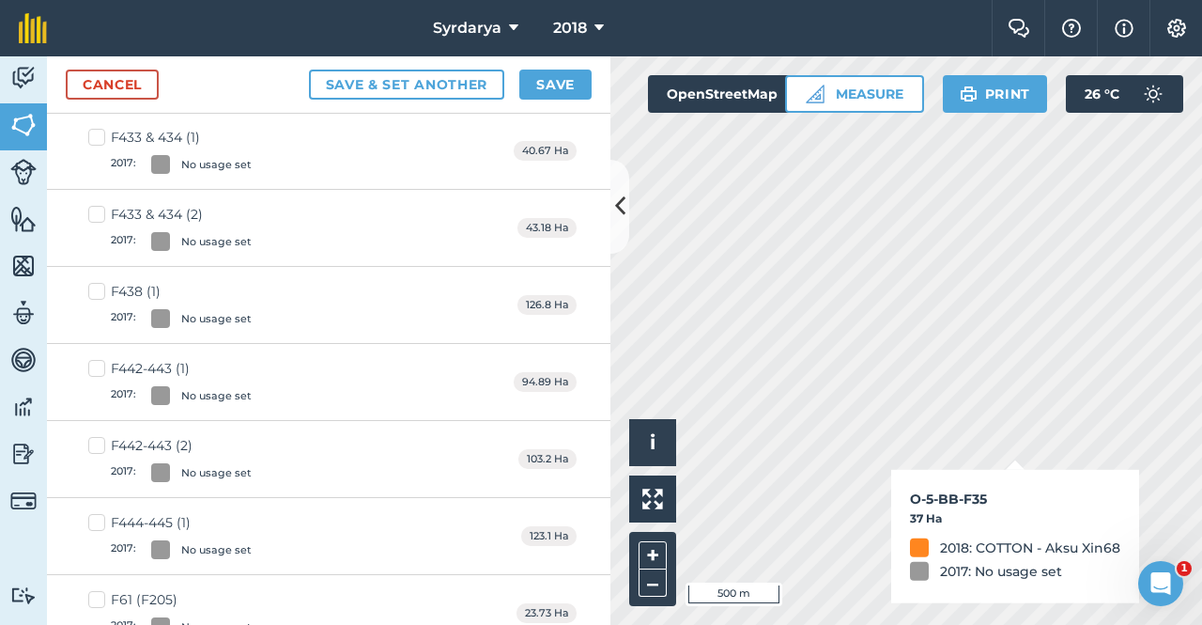
checkbox input "true"
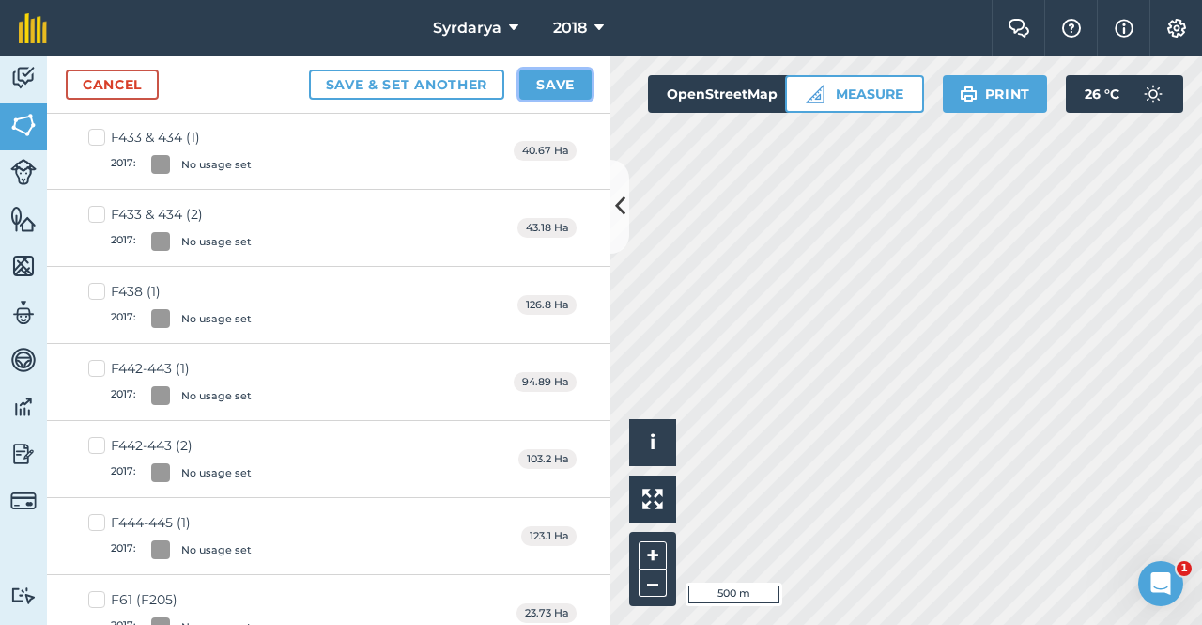
click at [564, 75] on button "Save" at bounding box center [555, 85] width 72 height 30
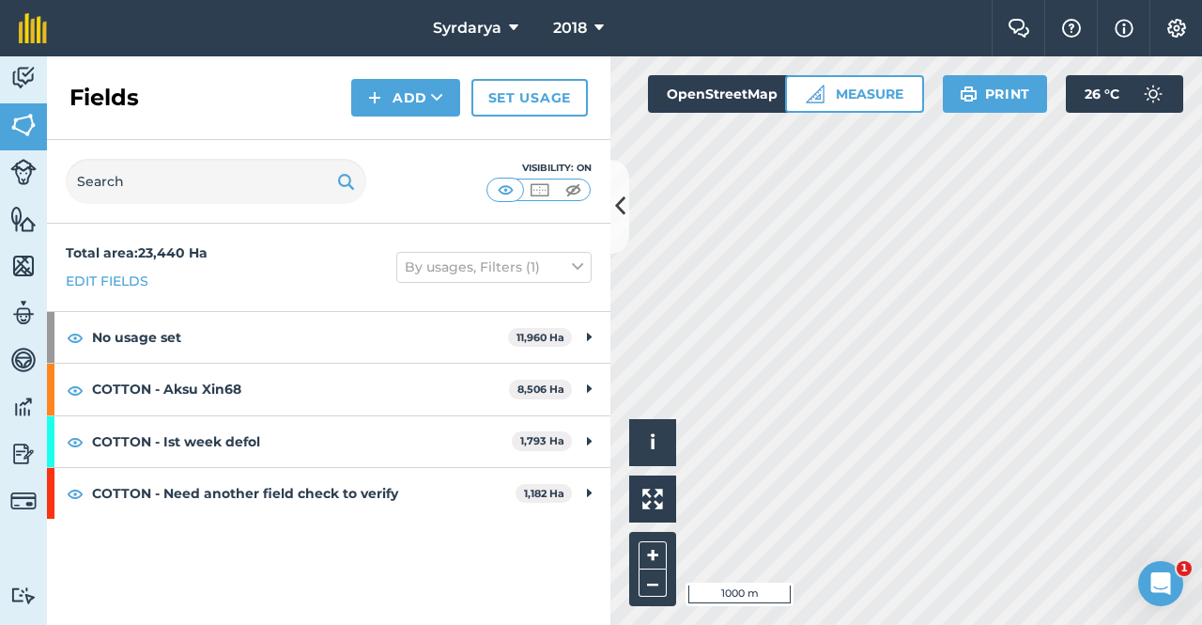
click at [580, 228] on div "Activity Fields Livestock Features Maps Team Vehicles Data Reporting Billing Tu…" at bounding box center [601, 340] width 1202 height 568
click at [504, 102] on link "Set usage" at bounding box center [529, 98] width 116 height 38
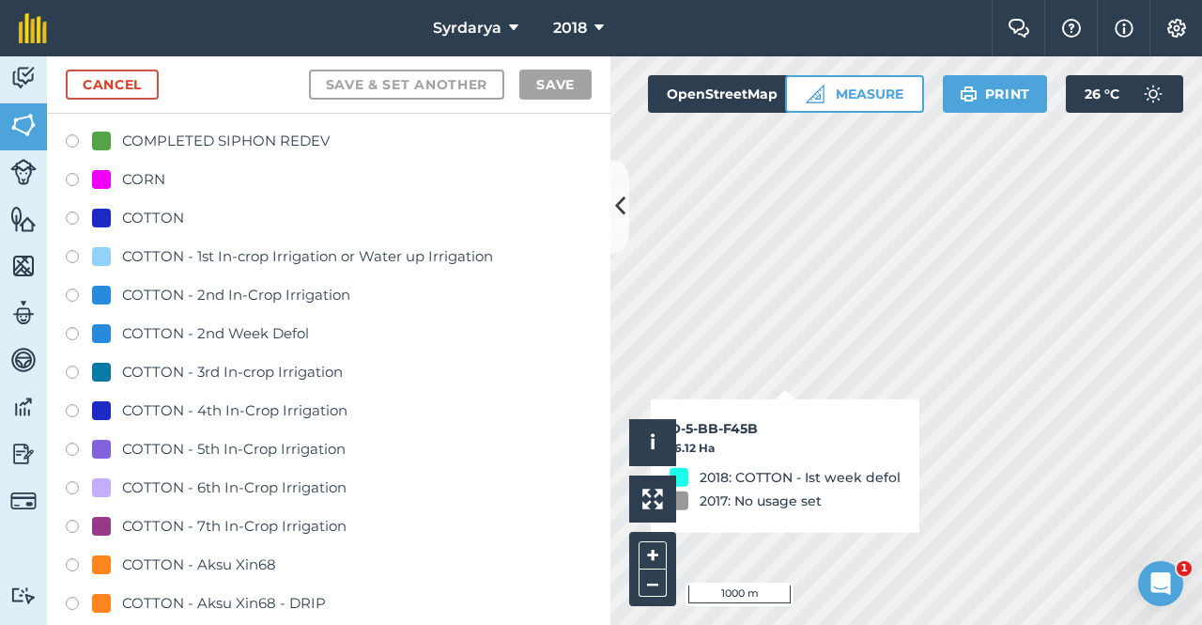
scroll to position [564, 0]
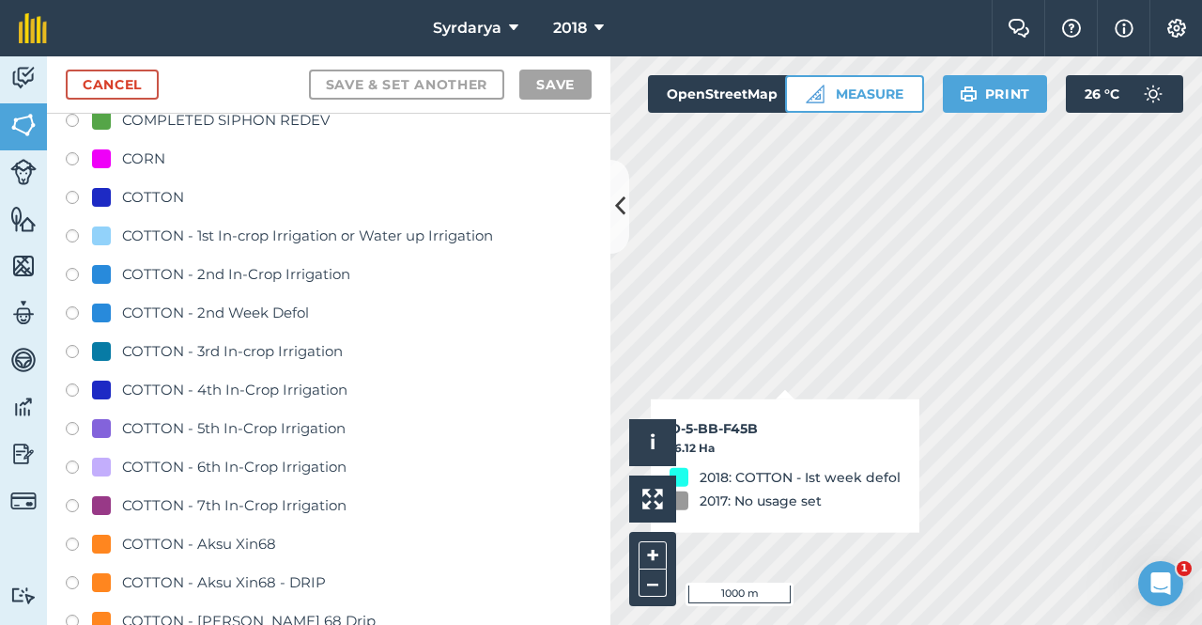
click at [69, 160] on label at bounding box center [79, 161] width 26 height 19
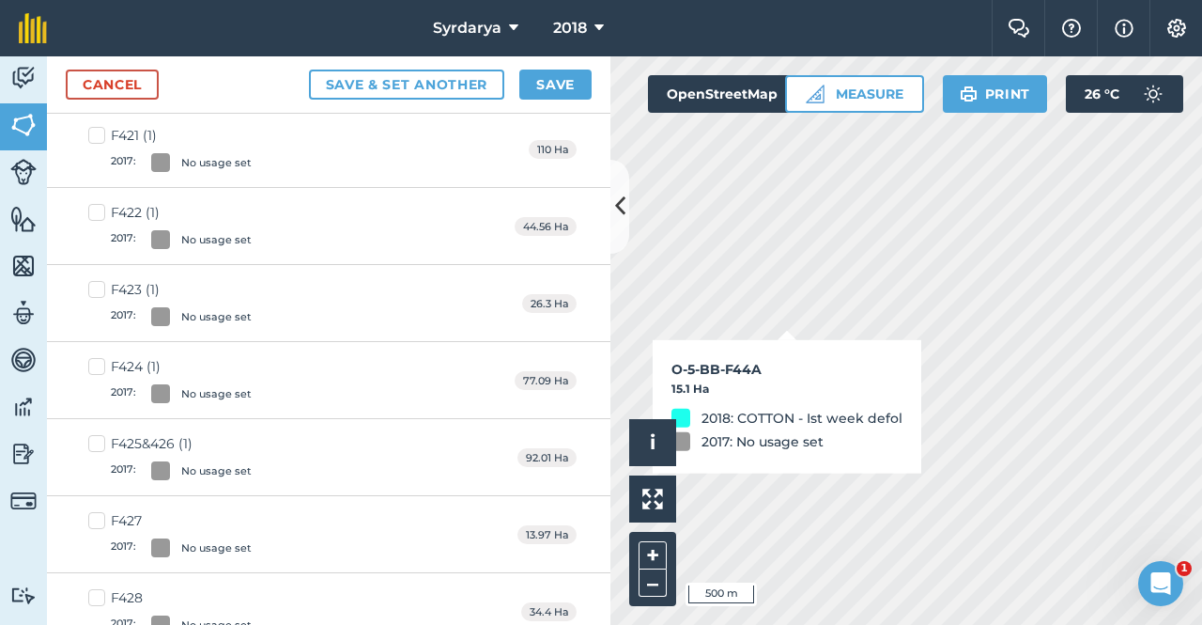
checkbox input "true"
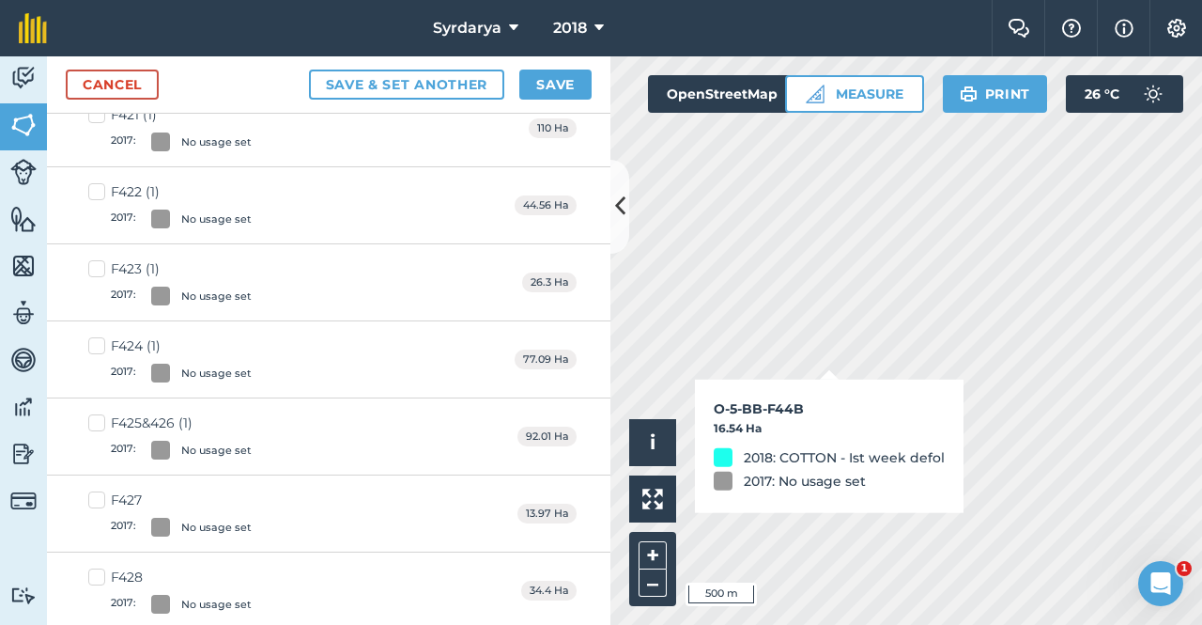
scroll to position [543, 0]
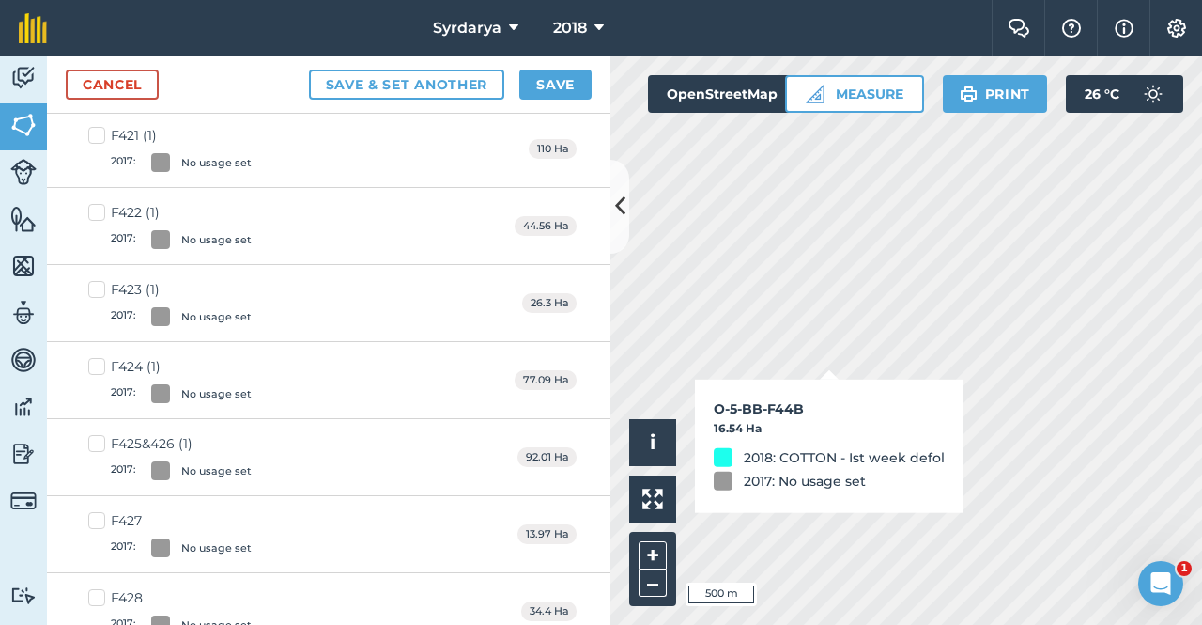
checkbox input "true"
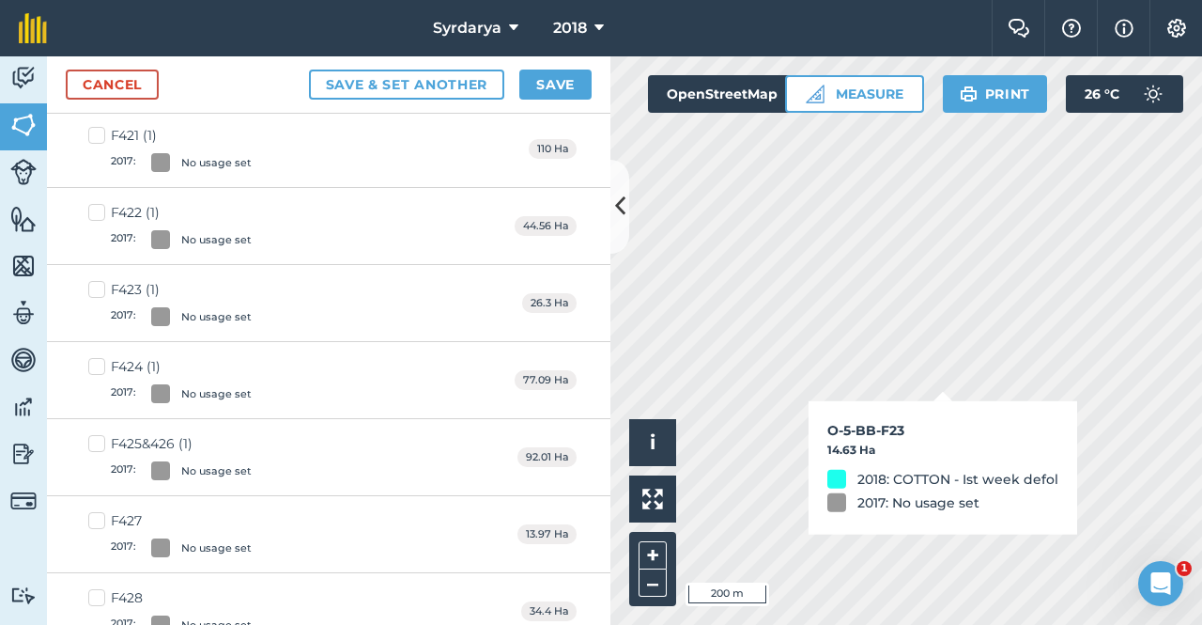
checkbox input "true"
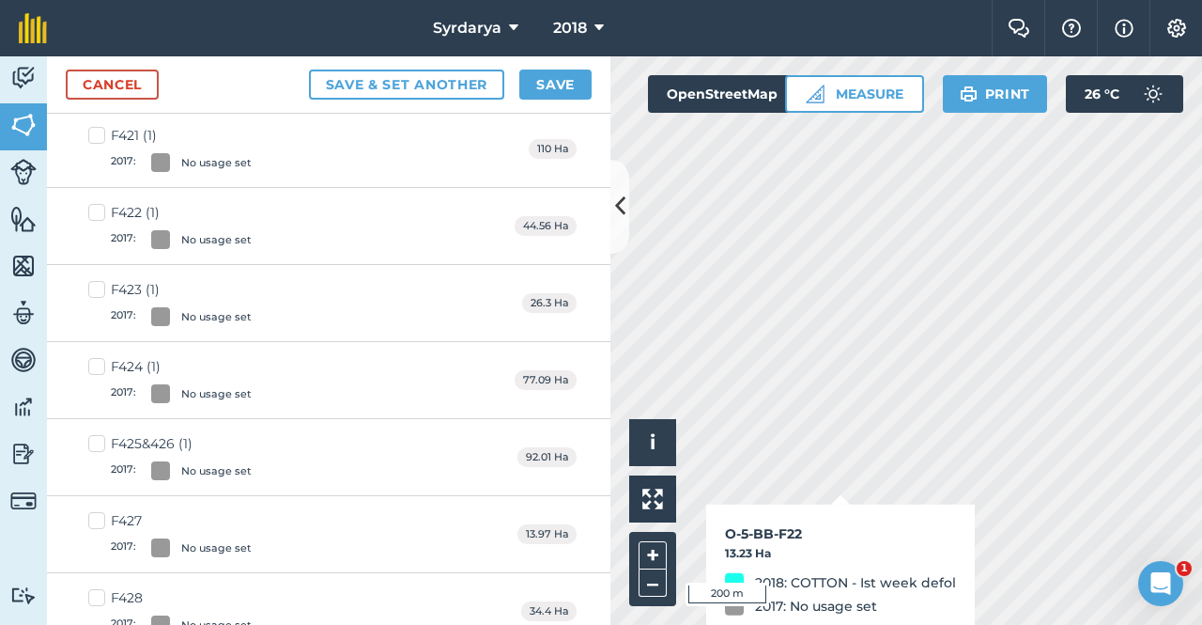
checkbox input "true"
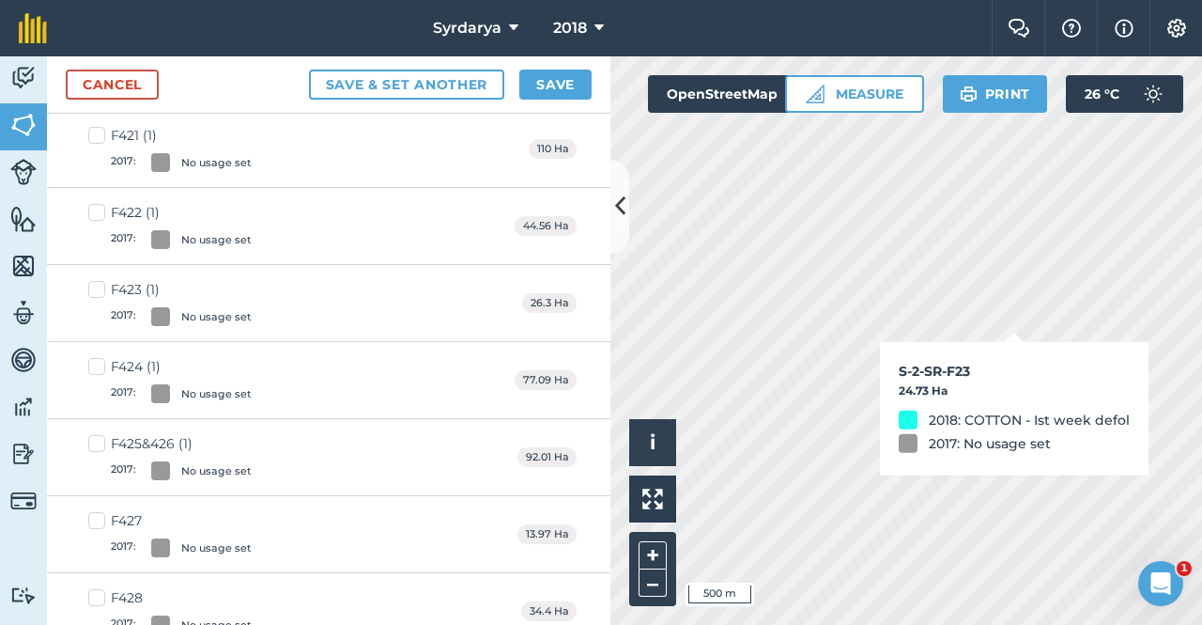
checkbox input "true"
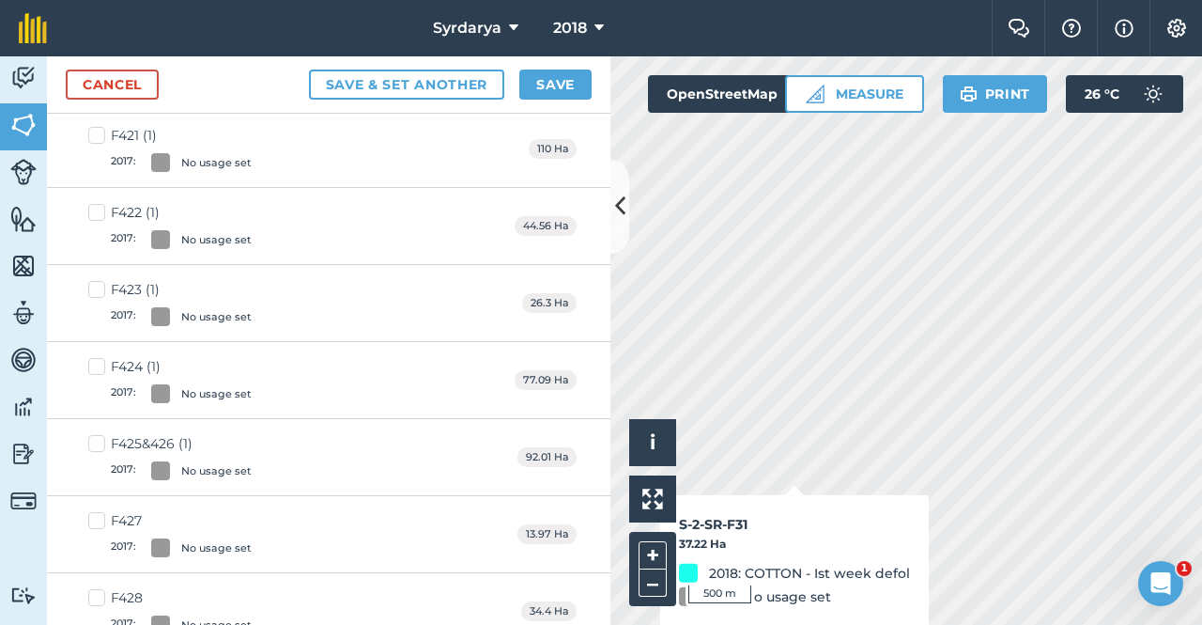
checkbox input "true"
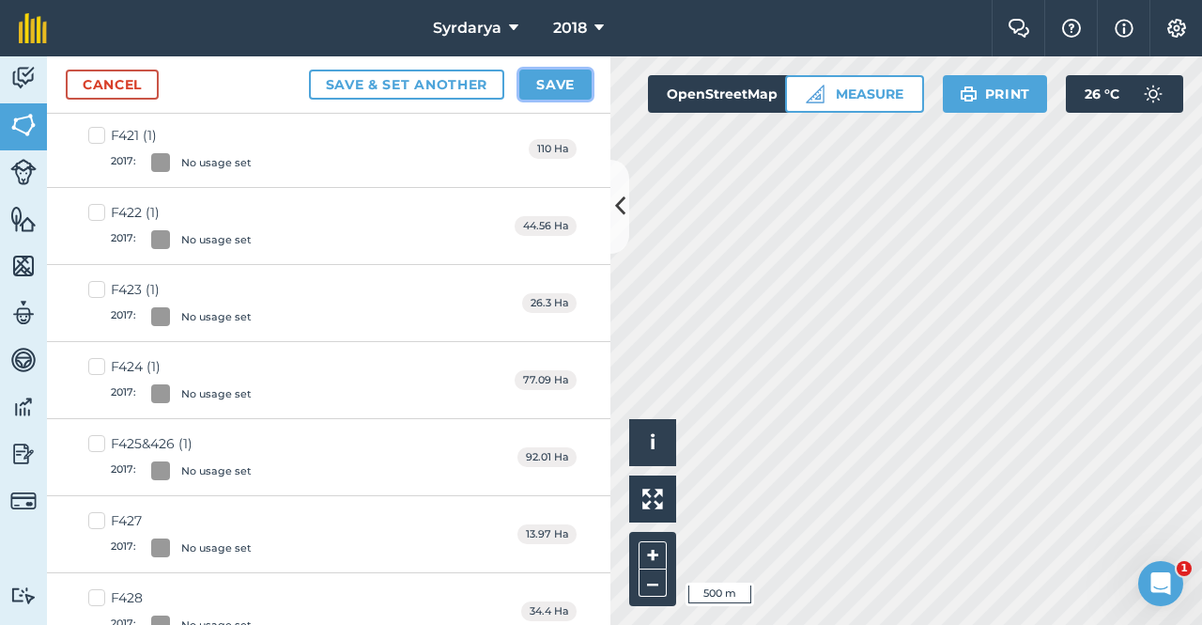
click at [551, 78] on button "Save" at bounding box center [555, 85] width 72 height 30
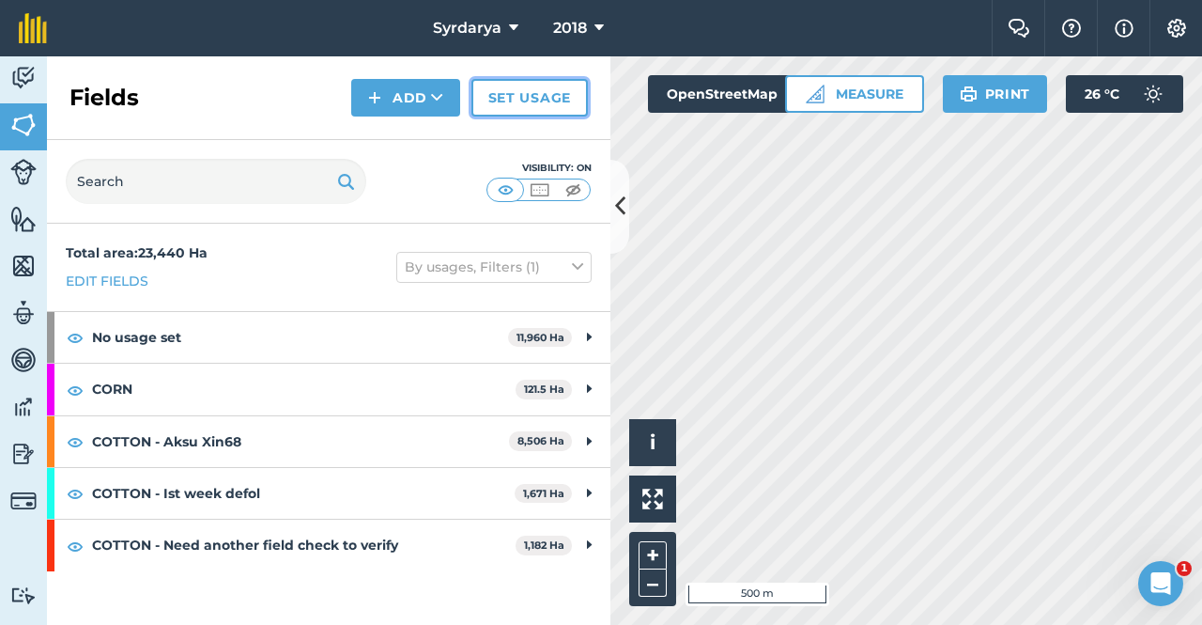
click at [535, 95] on link "Set usage" at bounding box center [529, 98] width 116 height 38
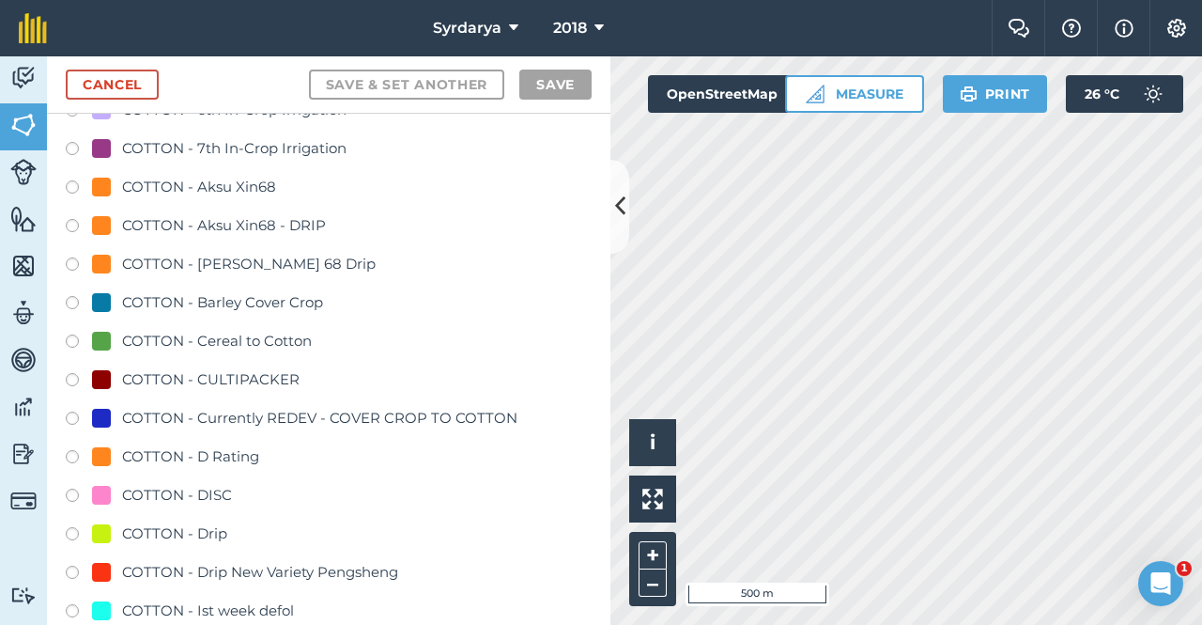
scroll to position [939, 0]
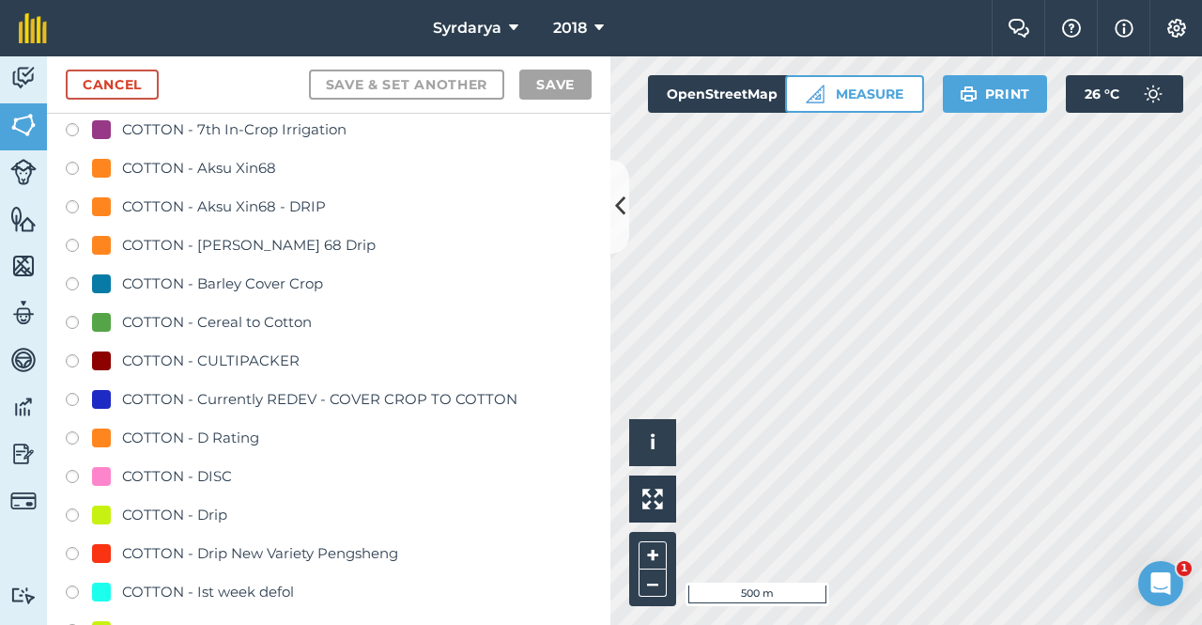
click at [70, 228] on label at bounding box center [79, 594] width 26 height 19
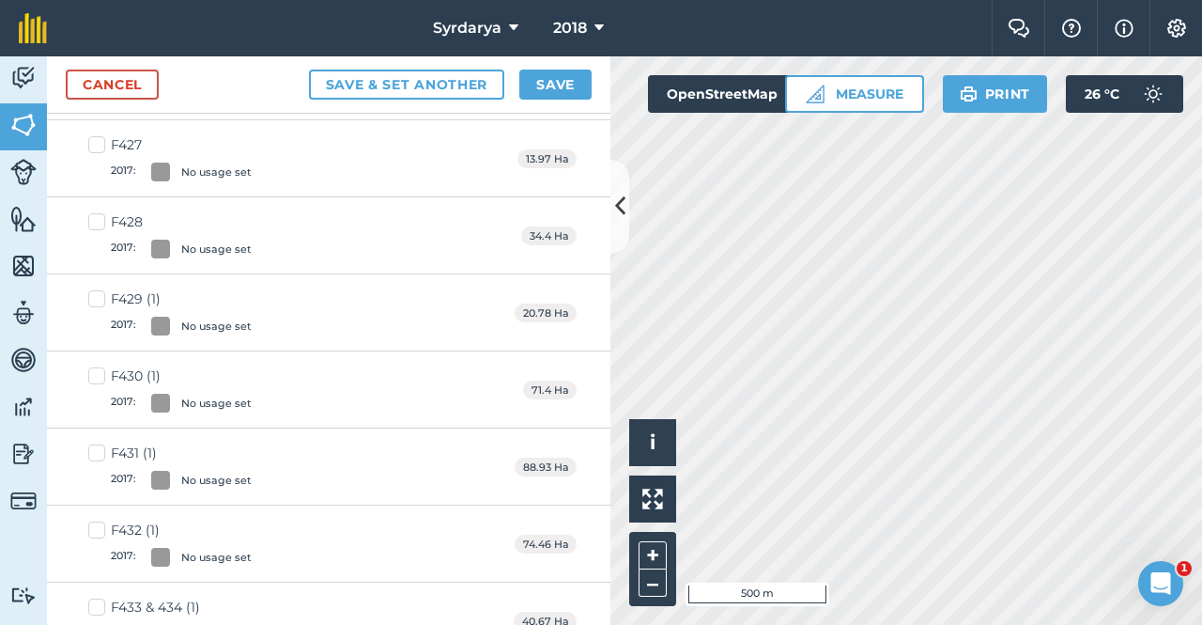
checkbox input "true"
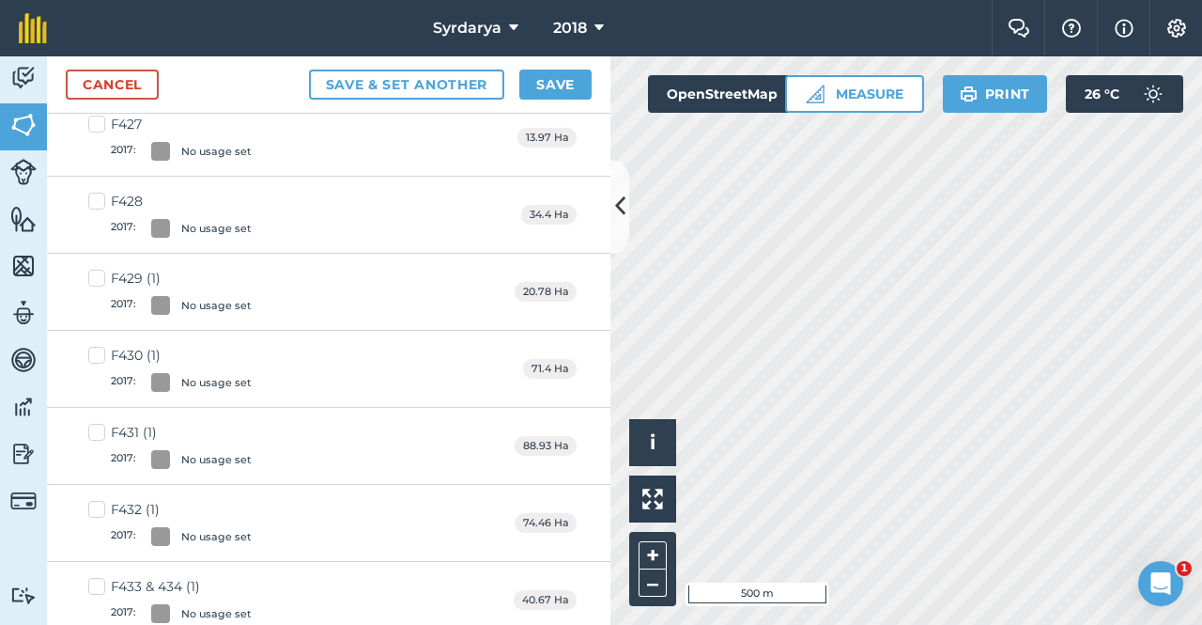
scroll to position [919, 0]
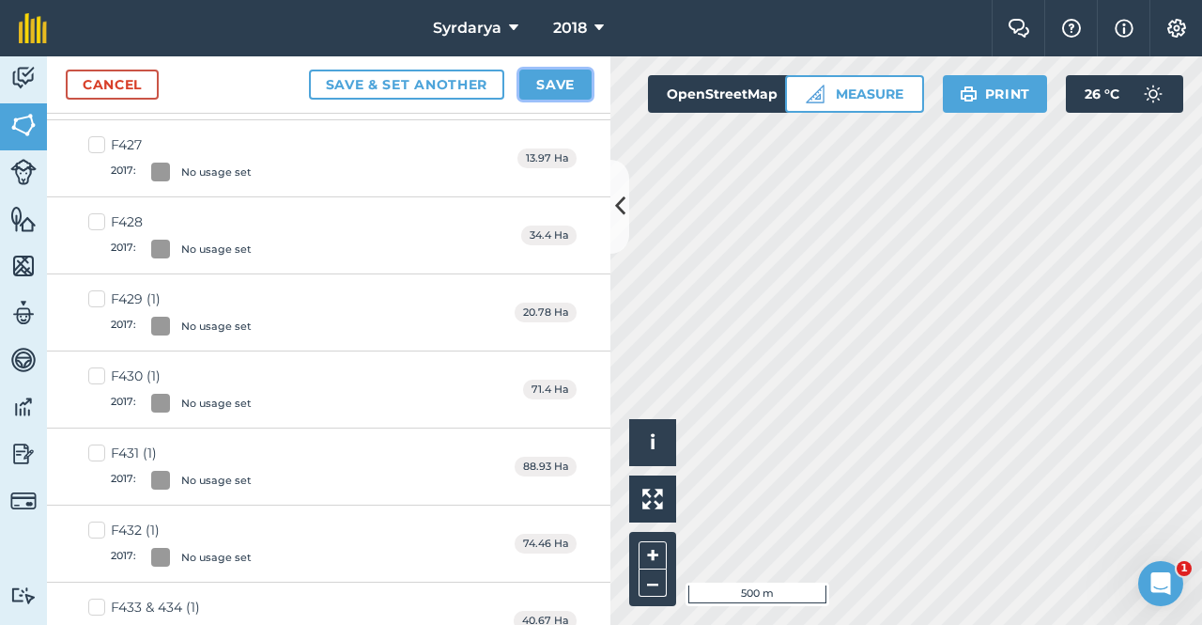
click at [557, 74] on button "Save" at bounding box center [555, 85] width 72 height 30
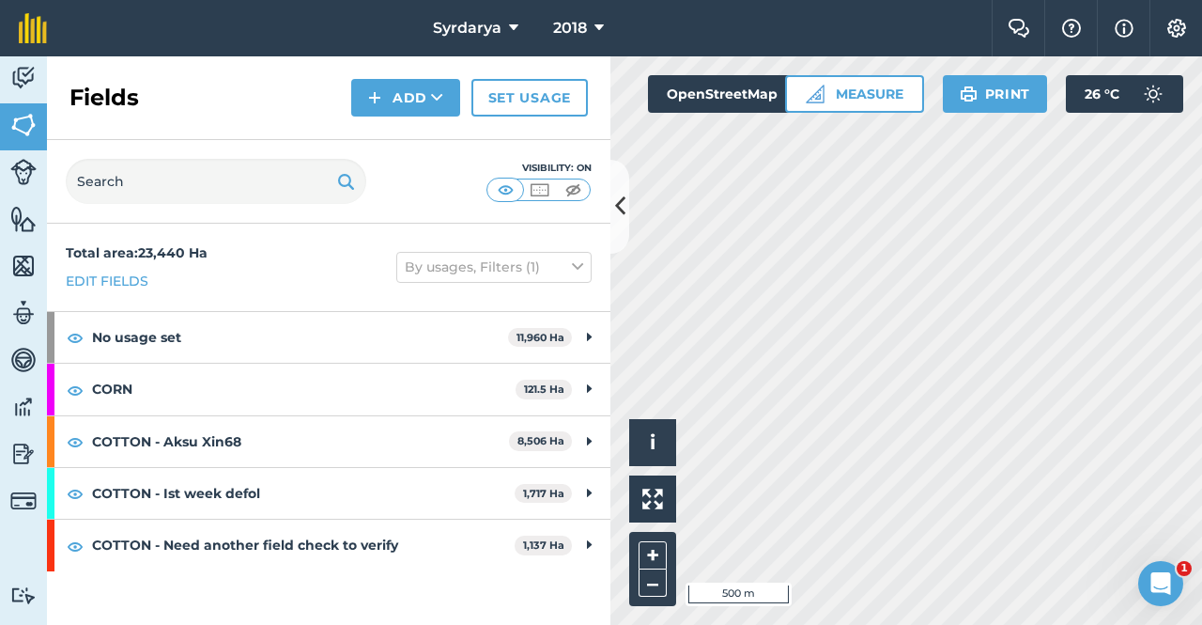
click at [606, 228] on div "Activity Fields Livestock Features Maps Team Vehicles Data Reporting Billing Tu…" at bounding box center [601, 340] width 1202 height 568
click at [543, 88] on link "Set usage" at bounding box center [529, 98] width 116 height 38
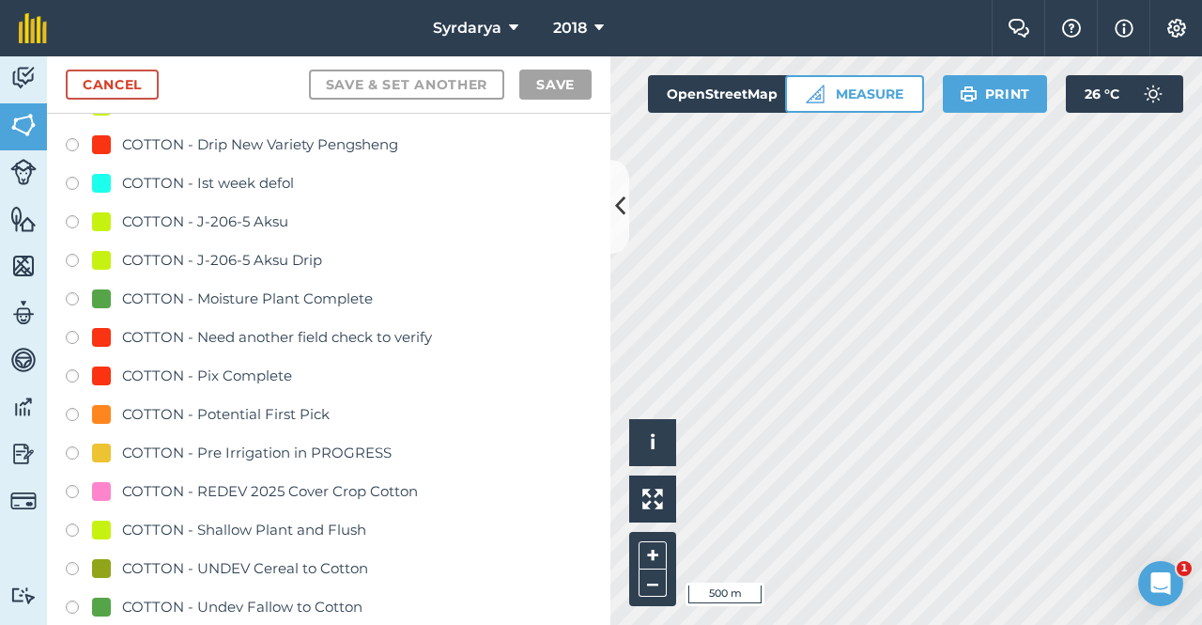
scroll to position [1315, 0]
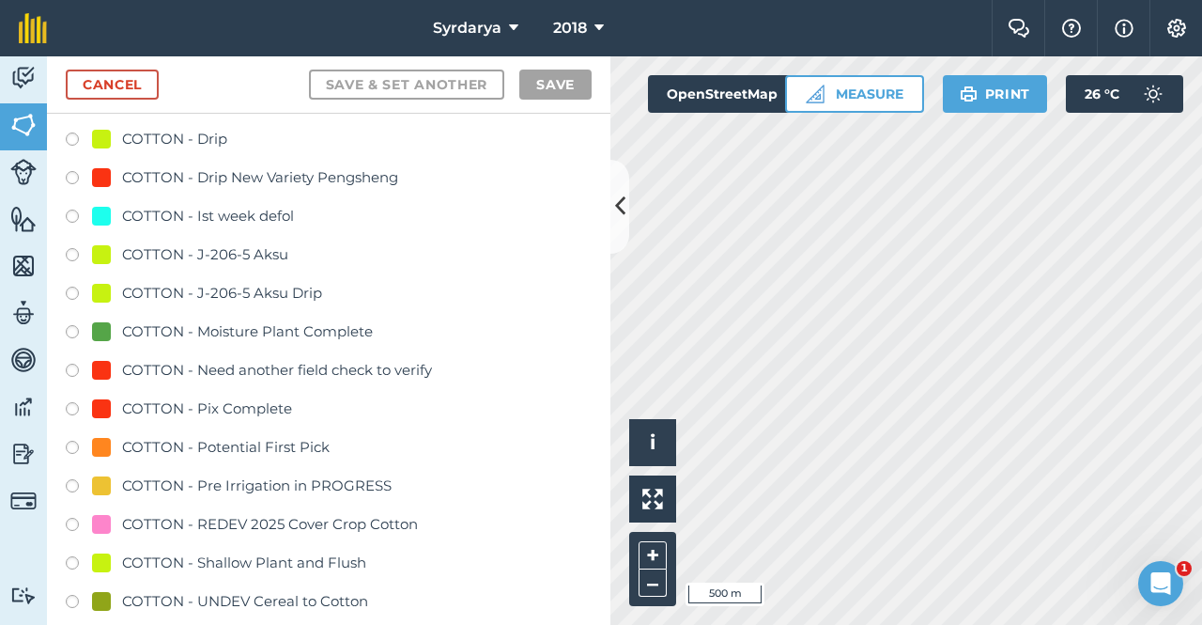
click at [70, 228] on label at bounding box center [79, 372] width 26 height 19
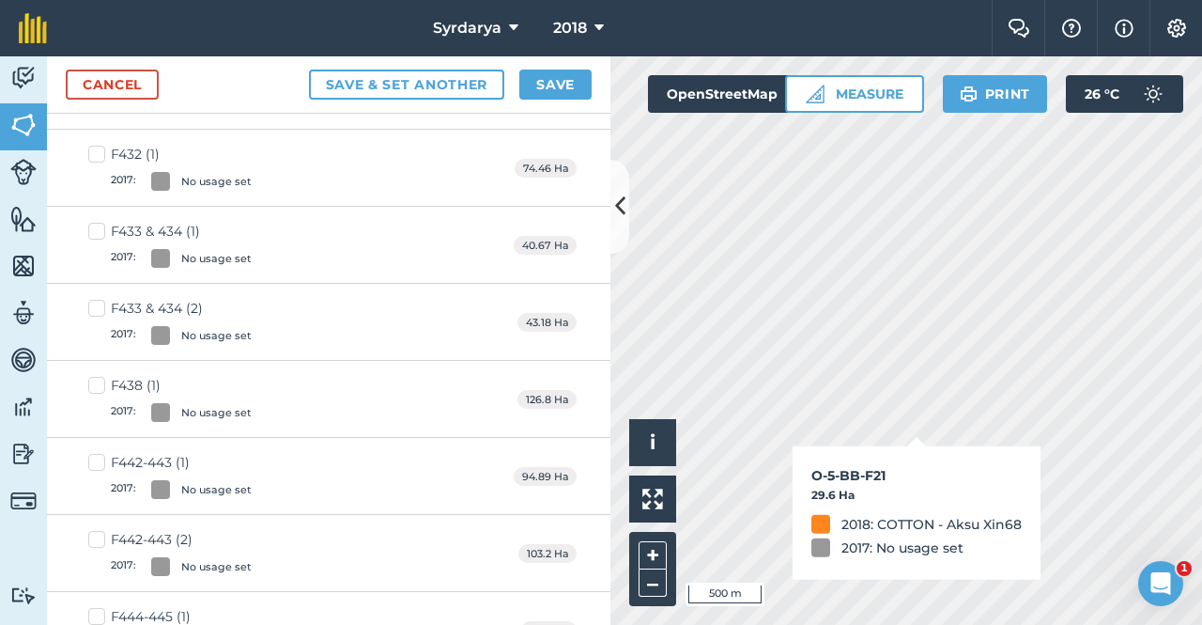
checkbox input "true"
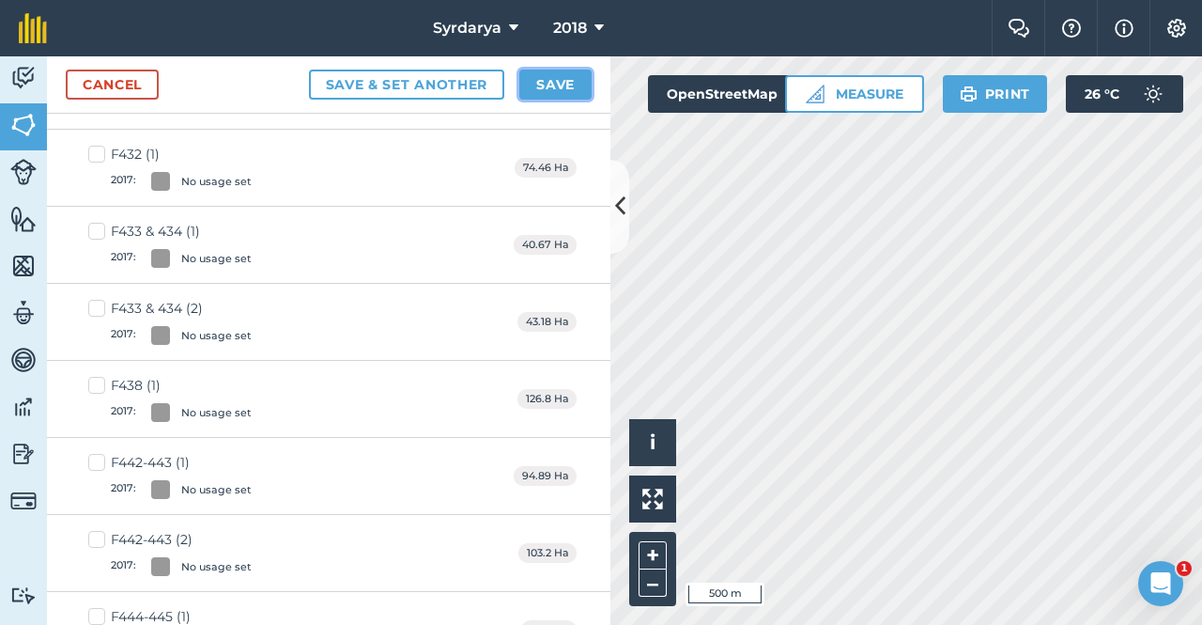
click at [549, 85] on button "Save" at bounding box center [555, 85] width 72 height 30
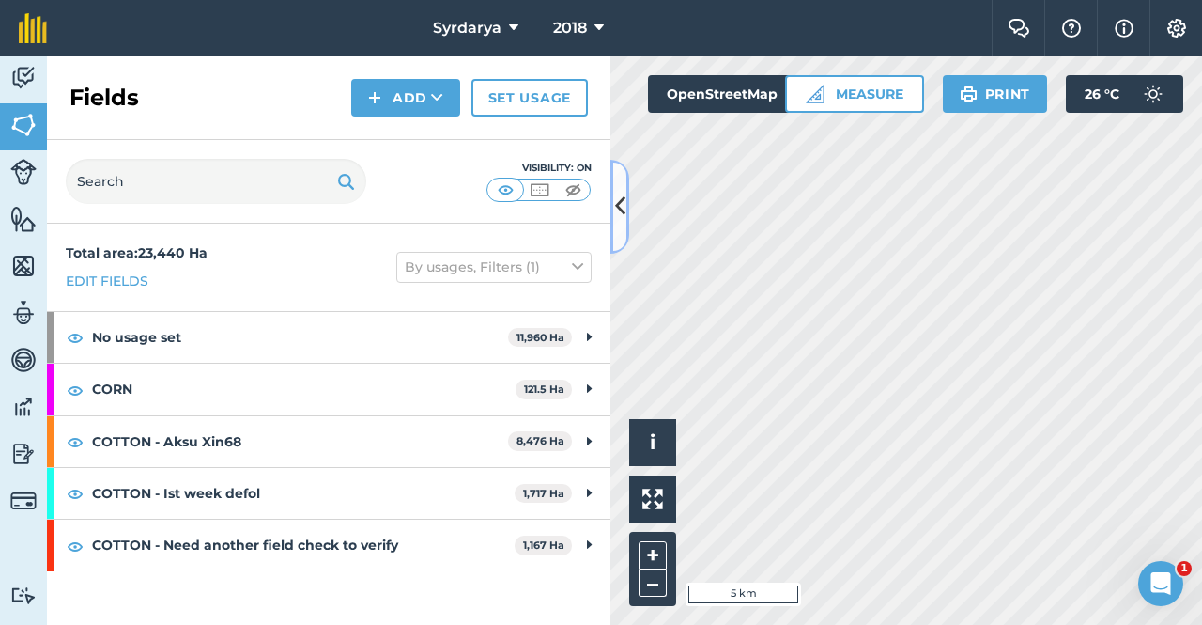
click at [624, 193] on button at bounding box center [619, 207] width 19 height 94
